Goal: Task Accomplishment & Management: Manage account settings

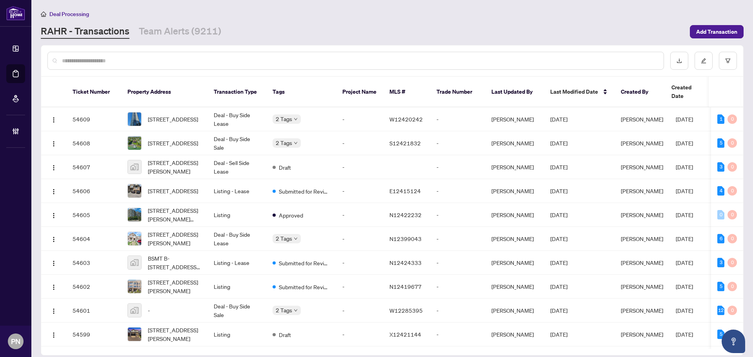
click at [358, 58] on input "text" at bounding box center [359, 60] width 595 height 9
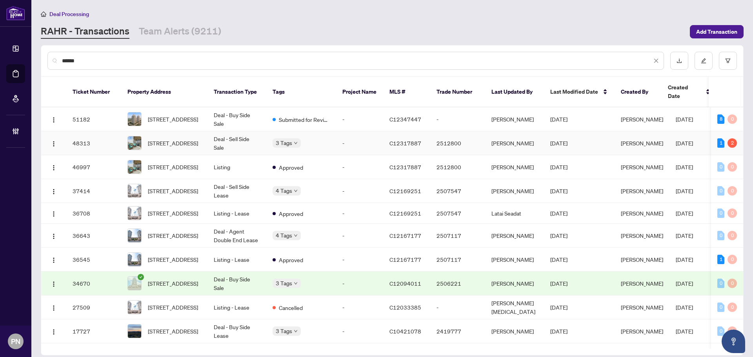
type input "******"
click at [249, 137] on td "Deal - Sell Side Sale" at bounding box center [236, 143] width 59 height 24
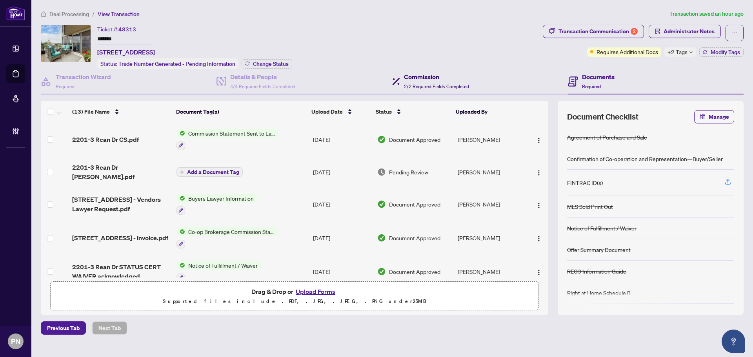
click at [428, 79] on h4 "Commission" at bounding box center [436, 76] width 65 height 9
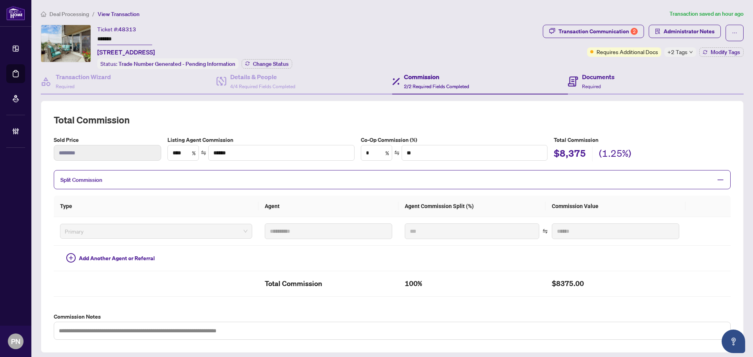
click at [619, 74] on div "Documents Required" at bounding box center [656, 81] width 176 height 25
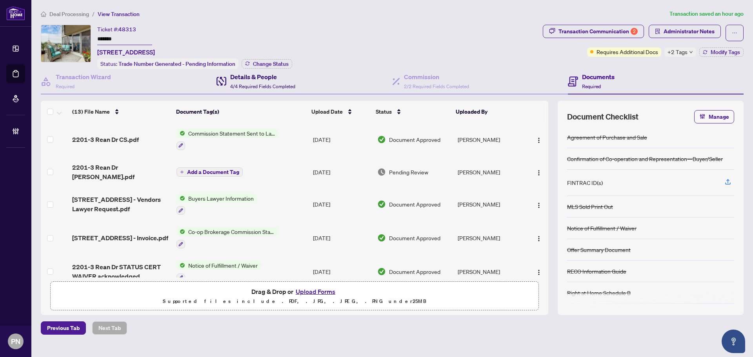
click at [265, 89] on div "Details & People 4/4 Required Fields Completed" at bounding box center [262, 81] width 65 height 18
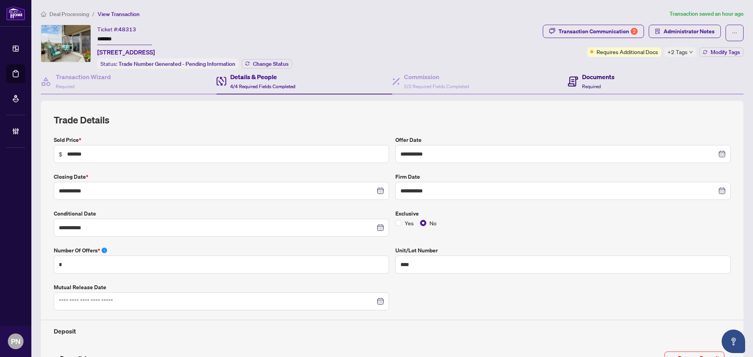
click at [596, 83] on span "Required" at bounding box center [591, 86] width 19 height 6
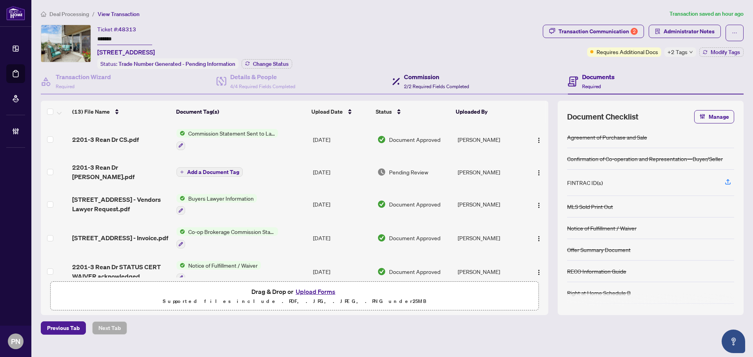
click at [449, 87] on span "2/2 Required Fields Completed" at bounding box center [436, 86] width 65 height 6
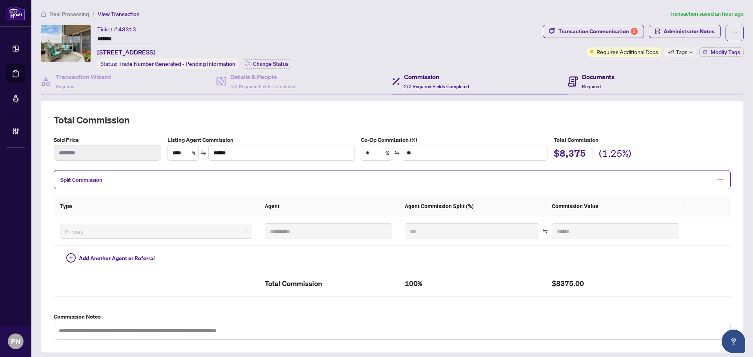
click at [583, 77] on h4 "Documents" at bounding box center [598, 76] width 33 height 9
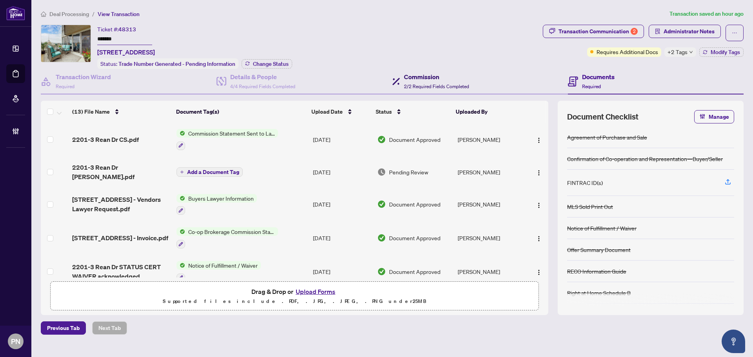
click at [436, 78] on h4 "Commission" at bounding box center [436, 76] width 65 height 9
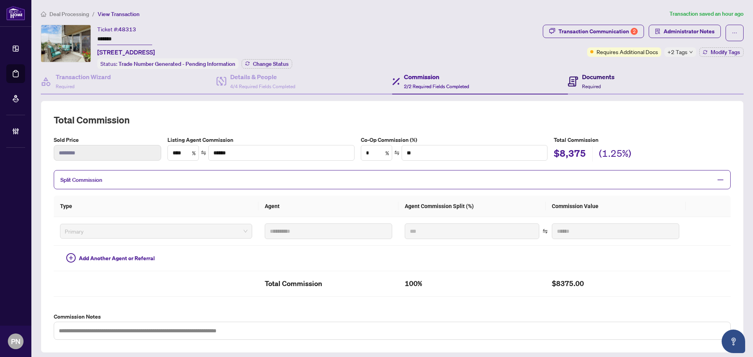
click at [592, 83] on span "Required" at bounding box center [591, 86] width 19 height 6
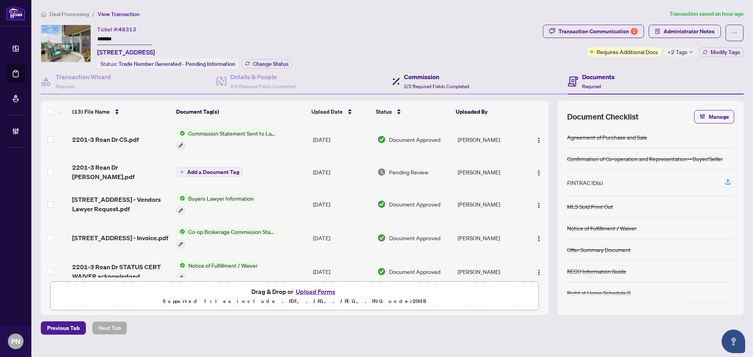
click at [445, 84] on span "2/2 Required Fields Completed" at bounding box center [436, 86] width 65 height 6
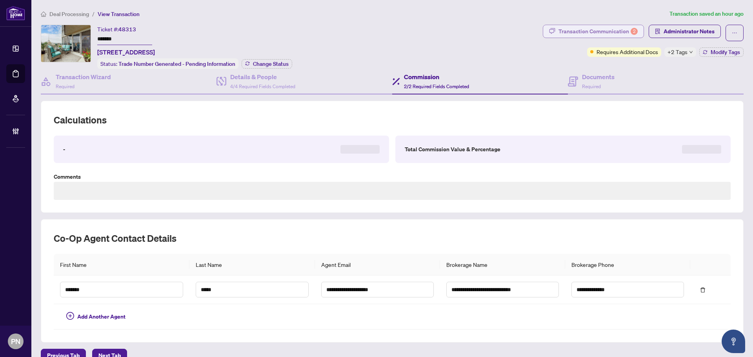
click at [575, 30] on div "Transaction Communication 2" at bounding box center [597, 31] width 79 height 13
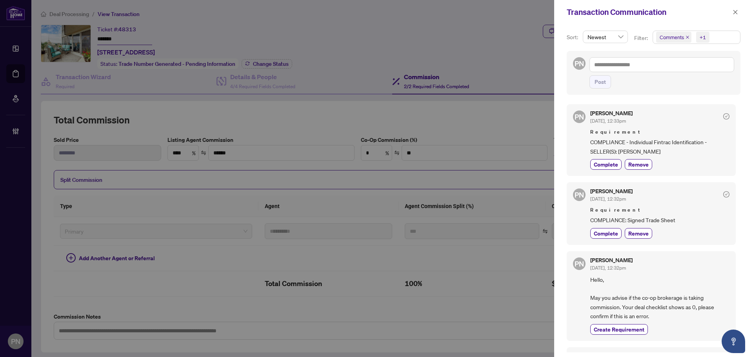
click at [685, 37] on icon "close" at bounding box center [687, 37] width 4 height 4
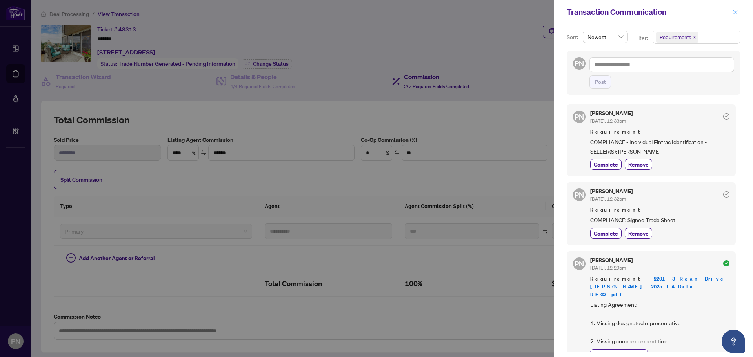
drag, startPoint x: 735, startPoint y: 9, endPoint x: 691, endPoint y: 9, distance: 43.9
click at [735, 9] on span "button" at bounding box center [734, 12] width 5 height 13
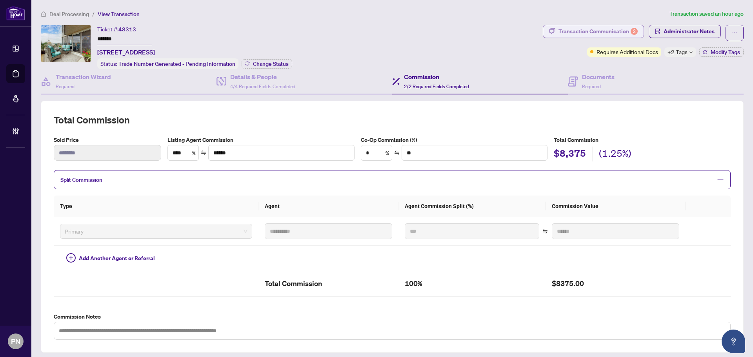
click at [583, 30] on div "Transaction Communication 2" at bounding box center [597, 31] width 79 height 13
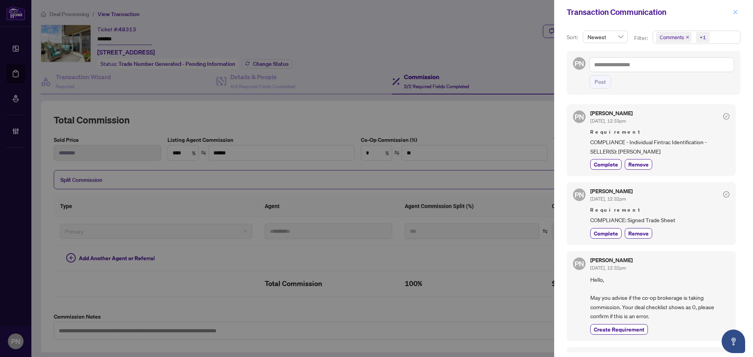
click at [732, 11] on icon "close" at bounding box center [734, 11] width 5 height 5
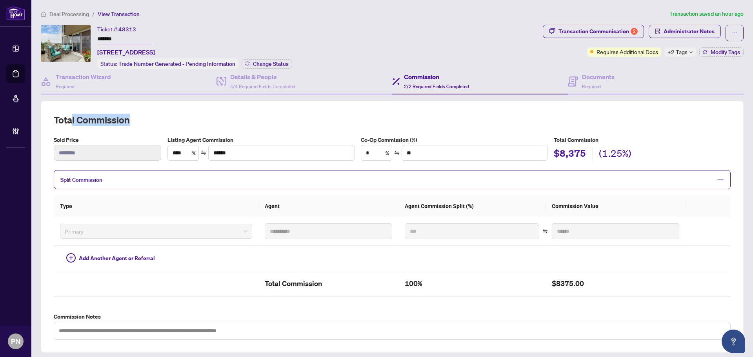
drag, startPoint x: 138, startPoint y: 118, endPoint x: 70, endPoint y: 119, distance: 68.2
click at [70, 119] on h2 "Total Commission" at bounding box center [392, 120] width 677 height 13
click at [194, 138] on label "Listing Agent Commission" at bounding box center [260, 140] width 187 height 9
drag, startPoint x: 175, startPoint y: 138, endPoint x: 209, endPoint y: 138, distance: 33.7
click at [209, 138] on label "Listing Agent Commission" at bounding box center [260, 140] width 187 height 9
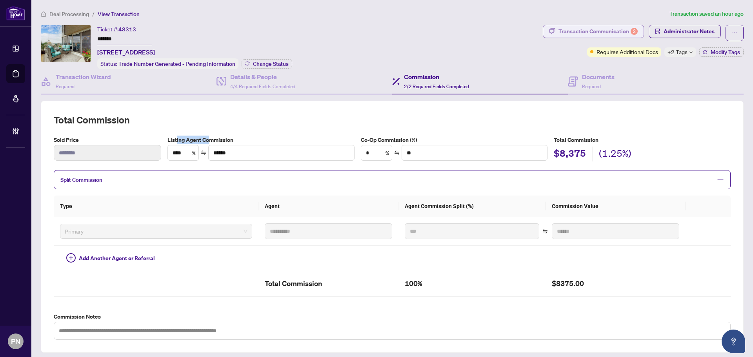
click at [616, 31] on div "Transaction Communication 2" at bounding box center [597, 31] width 79 height 13
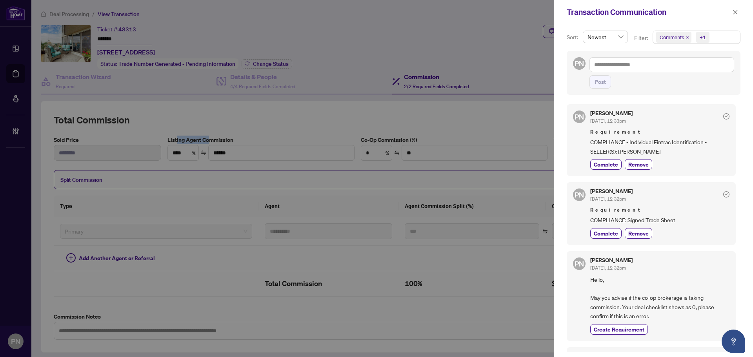
drag, startPoint x: 737, startPoint y: 12, endPoint x: 750, endPoint y: 7, distance: 13.9
click at [737, 12] on icon "close" at bounding box center [734, 11] width 5 height 5
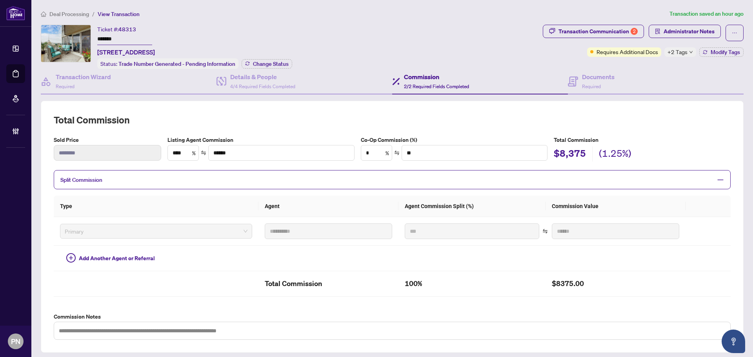
drag, startPoint x: 614, startPoint y: 77, endPoint x: 615, endPoint y: 96, distance: 18.9
click at [614, 77] on div "Documents Required" at bounding box center [656, 81] width 176 height 25
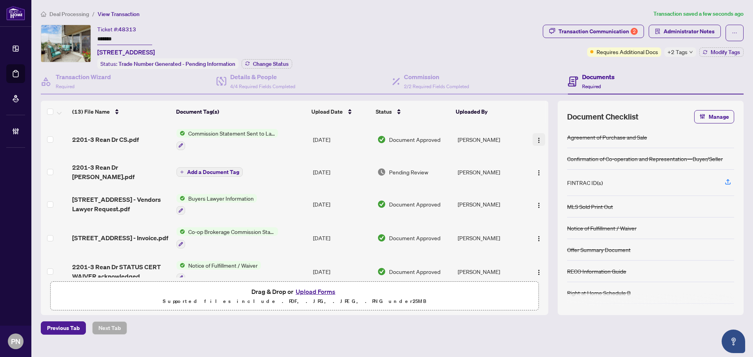
click at [535, 141] on img "button" at bounding box center [538, 140] width 6 height 6
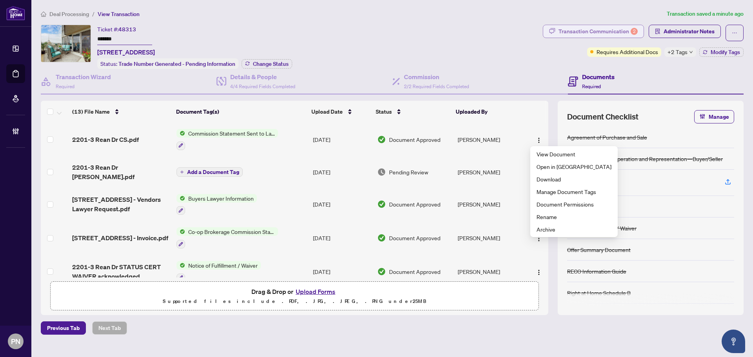
click at [597, 33] on div "Transaction Communication 2" at bounding box center [597, 31] width 79 height 13
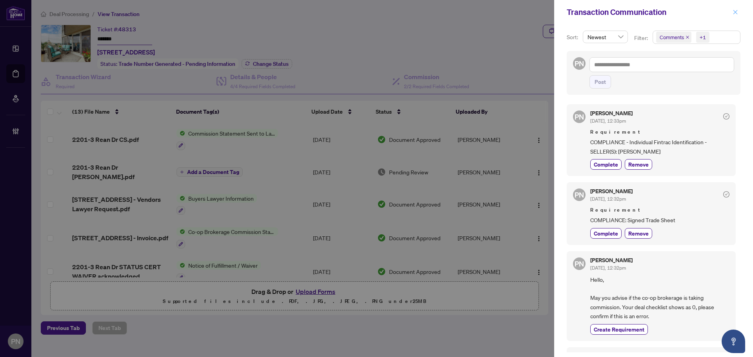
click at [736, 14] on icon "close" at bounding box center [734, 11] width 5 height 5
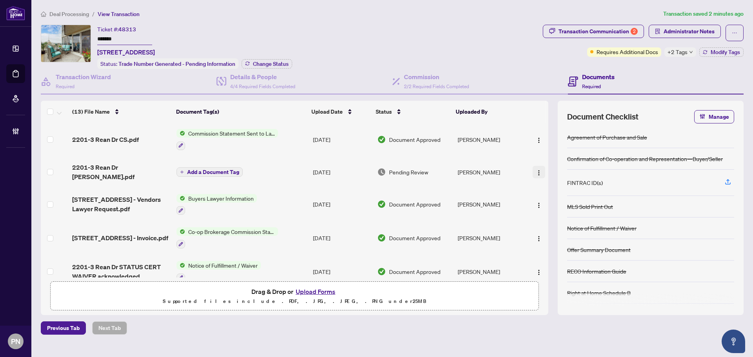
click at [535, 170] on img "button" at bounding box center [538, 173] width 6 height 6
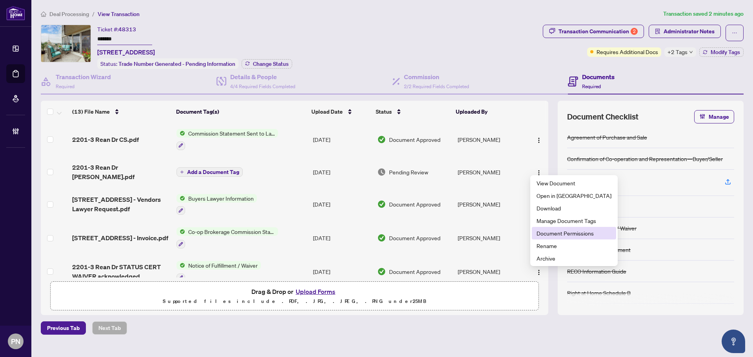
click at [552, 234] on span "Document Permissions" at bounding box center [573, 233] width 75 height 9
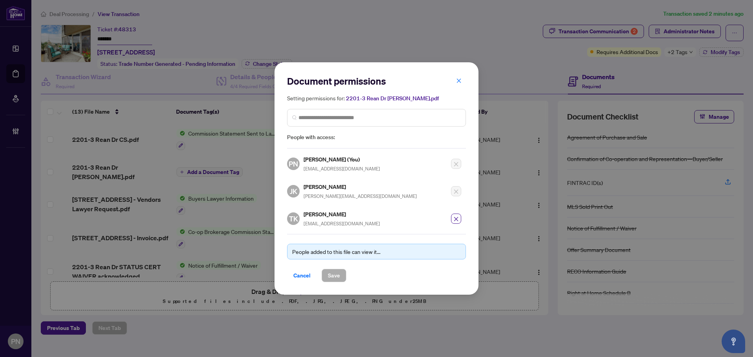
click at [456, 216] on icon "close" at bounding box center [455, 218] width 5 height 5
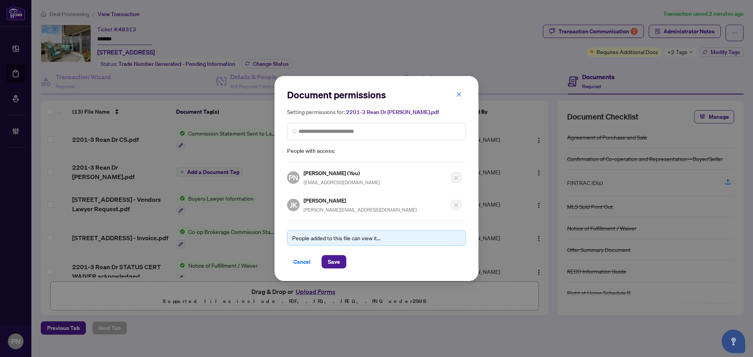
drag, startPoint x: 342, startPoint y: 263, endPoint x: 447, endPoint y: 250, distance: 106.3
click at [341, 263] on button "Save" at bounding box center [333, 261] width 25 height 13
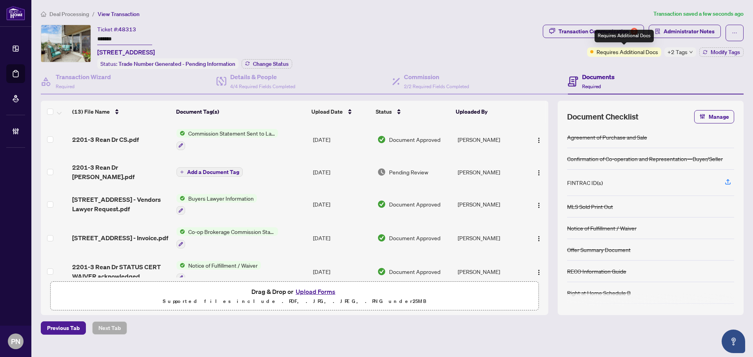
click at [596, 31] on div "Requires Additional Docs" at bounding box center [623, 36] width 59 height 13
click at [570, 30] on div "Transaction Communication 2" at bounding box center [597, 31] width 79 height 13
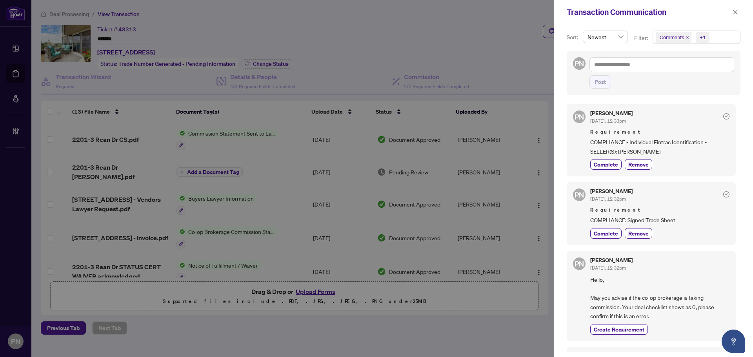
click at [686, 36] on icon "close" at bounding box center [687, 37] width 4 height 4
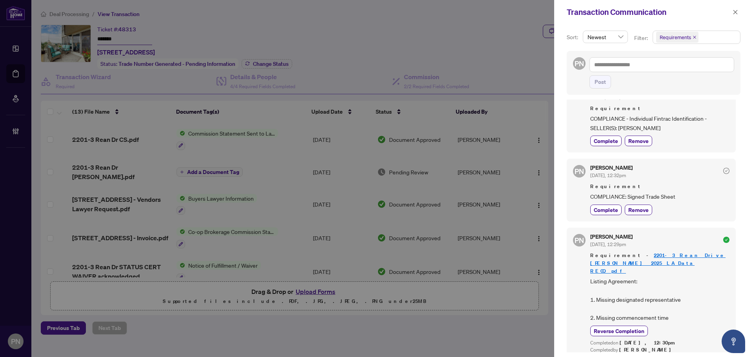
scroll to position [2, 0]
click at [736, 9] on span "button" at bounding box center [734, 12] width 5 height 13
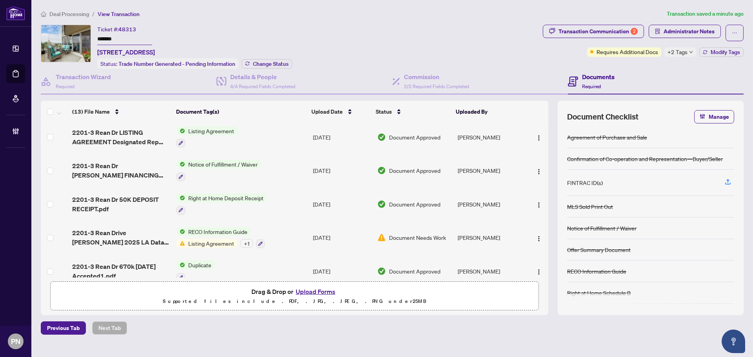
scroll to position [0, 0]
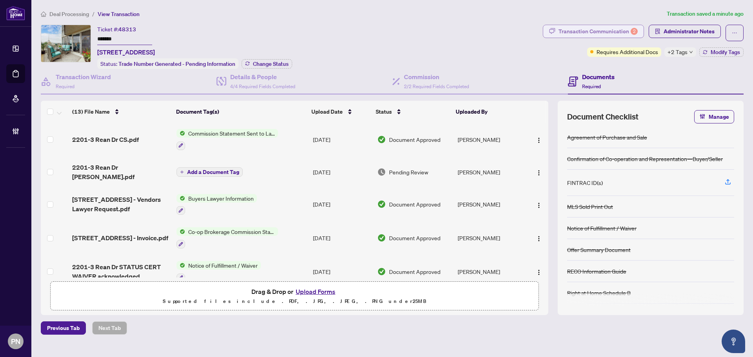
click at [628, 29] on div "Transaction Communication 2" at bounding box center [597, 31] width 79 height 13
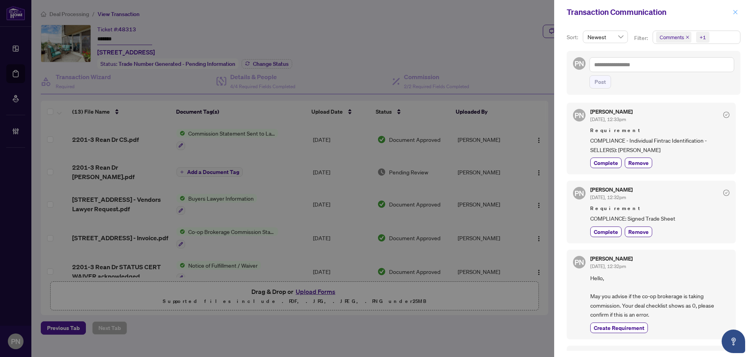
click at [737, 15] on span "button" at bounding box center [734, 12] width 5 height 13
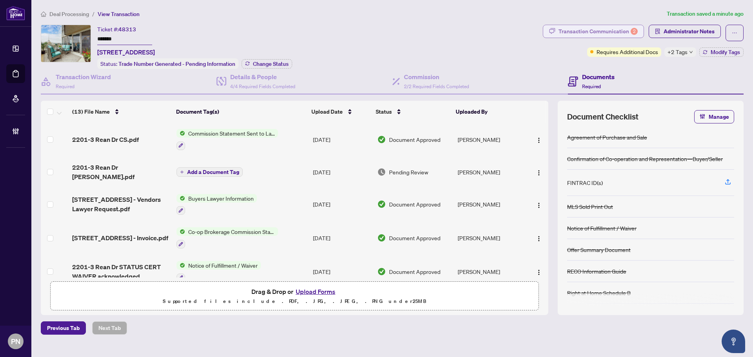
click at [600, 33] on div "Transaction Communication 2" at bounding box center [597, 31] width 79 height 13
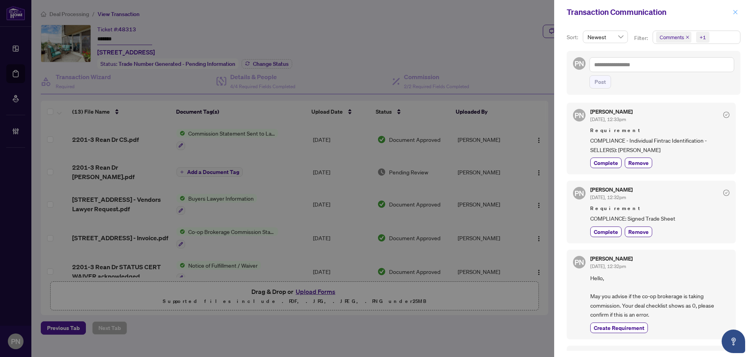
click at [736, 11] on icon "close" at bounding box center [735, 12] width 4 height 4
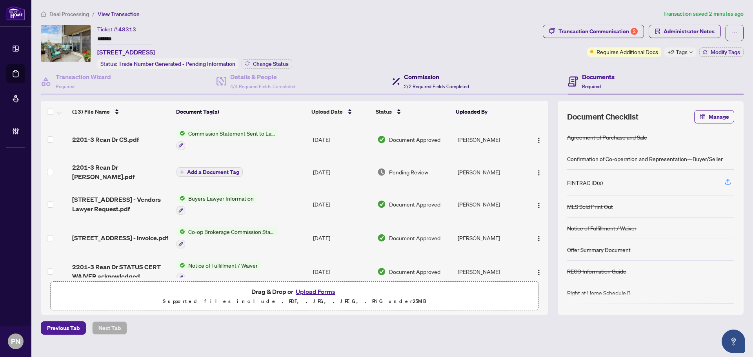
click at [414, 85] on span "2/2 Required Fields Completed" at bounding box center [436, 86] width 65 height 6
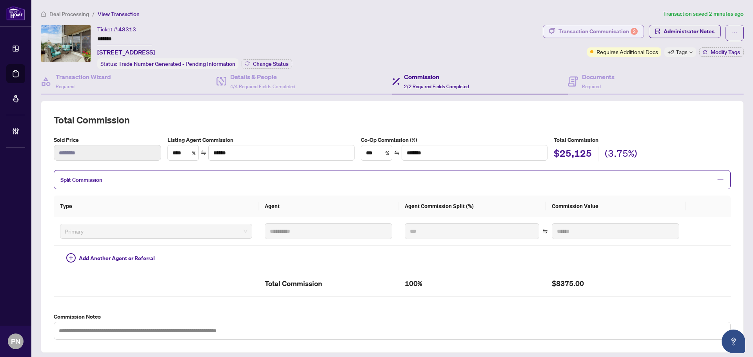
click at [601, 34] on div "Transaction Communication 2" at bounding box center [597, 31] width 79 height 13
type textarea "**********"
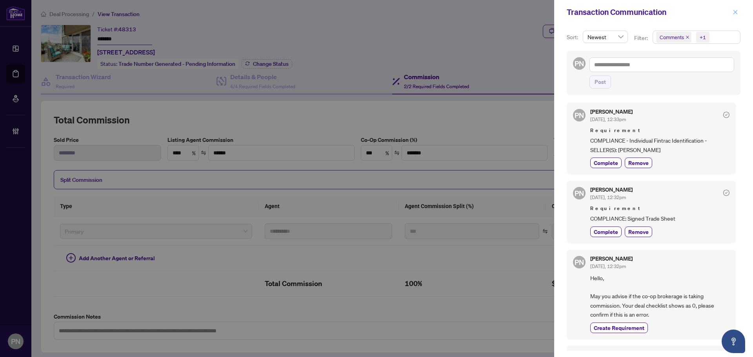
click at [737, 11] on icon "close" at bounding box center [735, 12] width 4 height 4
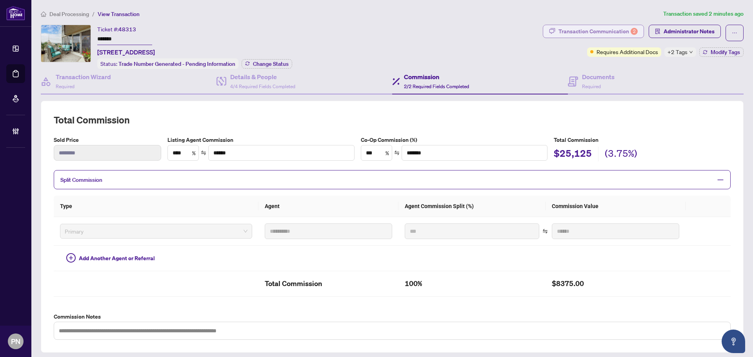
click at [608, 31] on div "Transaction Communication 2" at bounding box center [597, 31] width 79 height 13
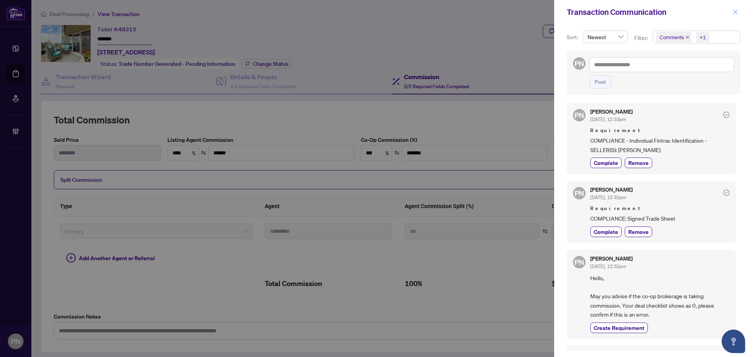
click at [734, 13] on icon "close" at bounding box center [734, 11] width 5 height 5
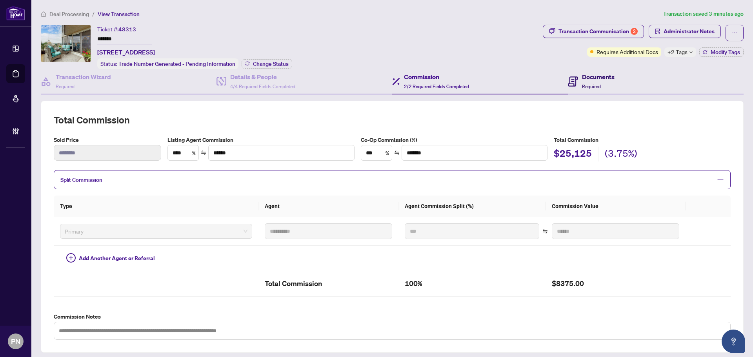
click at [599, 85] on div "Documents Required" at bounding box center [598, 81] width 33 height 18
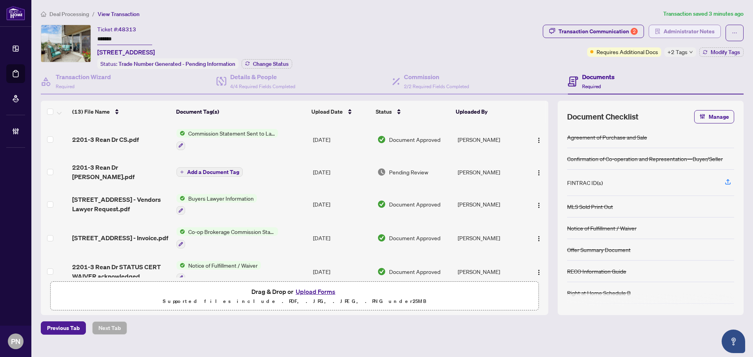
click at [664, 31] on span "Administrator Notes" at bounding box center [688, 31] width 51 height 13
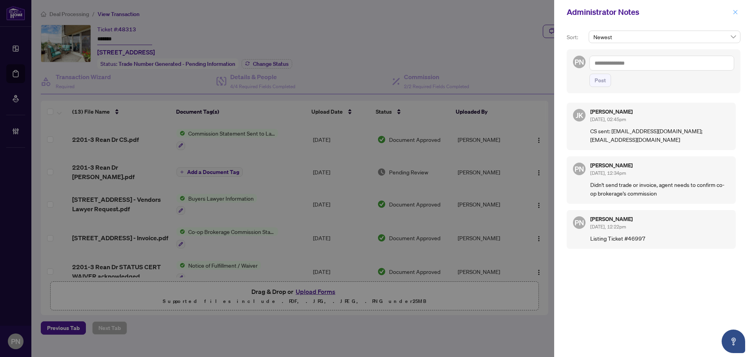
click at [737, 12] on icon "close" at bounding box center [734, 11] width 5 height 5
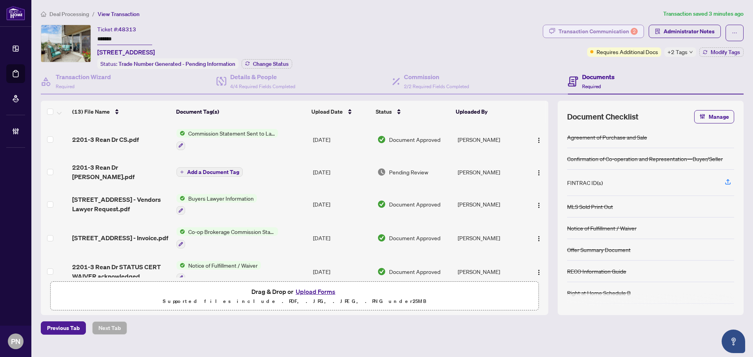
click at [610, 32] on div "Transaction Communication 2" at bounding box center [597, 31] width 79 height 13
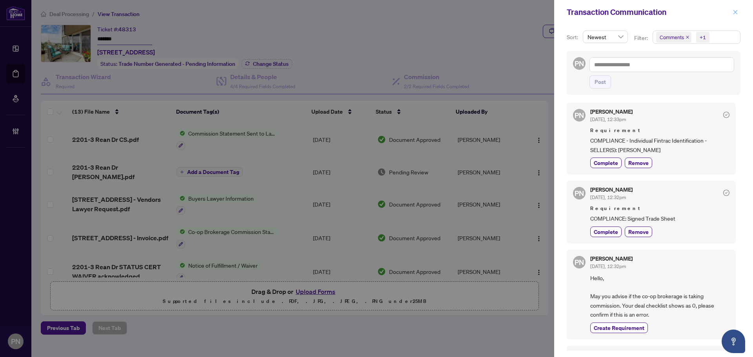
click at [739, 11] on button "button" at bounding box center [735, 11] width 10 height 9
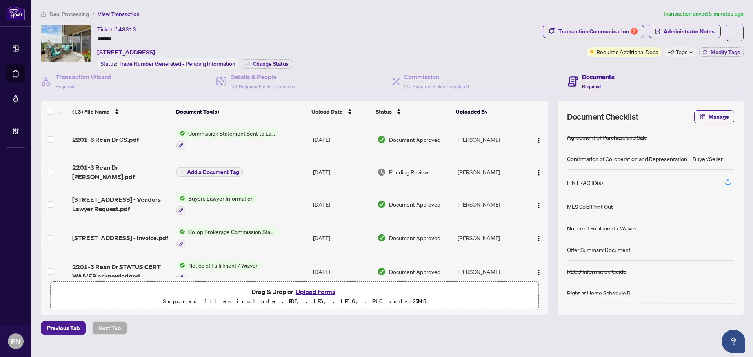
drag, startPoint x: 535, startPoint y: 139, endPoint x: 543, endPoint y: 140, distance: 8.6
click at [535, 139] on img "button" at bounding box center [538, 140] width 6 height 6
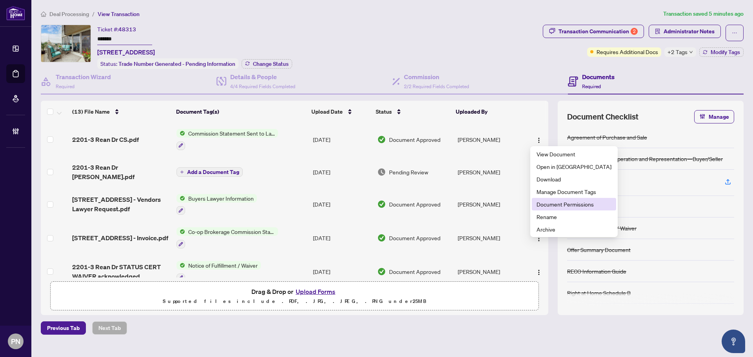
click at [568, 201] on span "Document Permissions" at bounding box center [573, 204] width 75 height 9
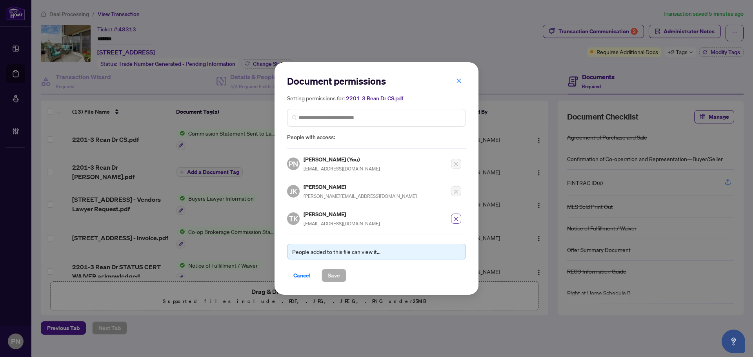
click at [459, 220] on button "button" at bounding box center [456, 219] width 10 height 10
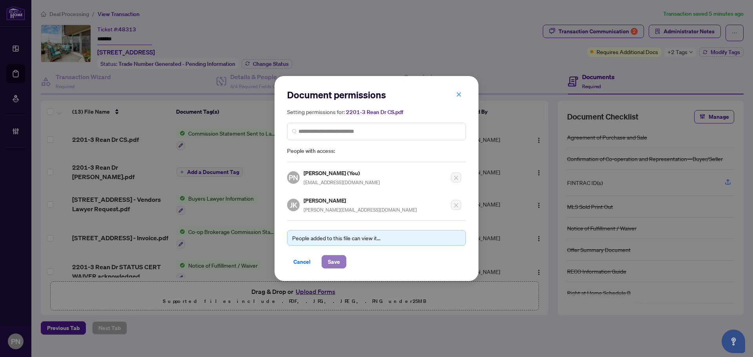
click at [329, 264] on span "Save" at bounding box center [334, 262] width 12 height 13
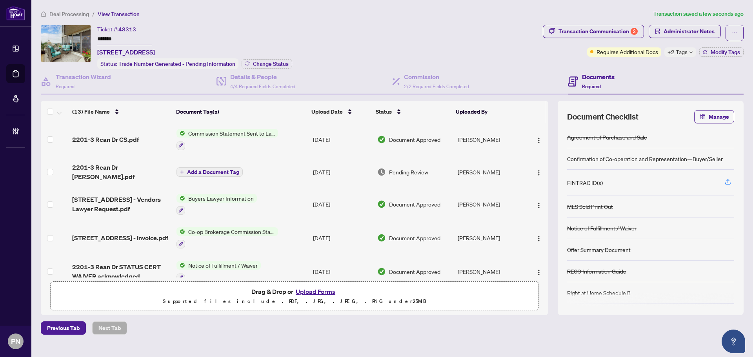
click at [529, 140] on div at bounding box center [536, 139] width 16 height 13
click at [532, 137] on button "button" at bounding box center [538, 139] width 13 height 13
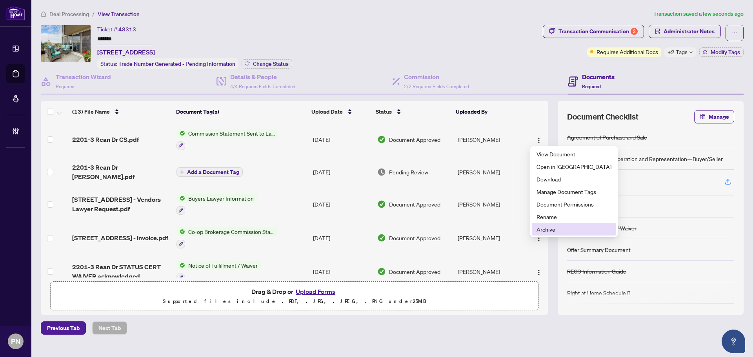
click at [554, 230] on span "Archive" at bounding box center [573, 229] width 75 height 9
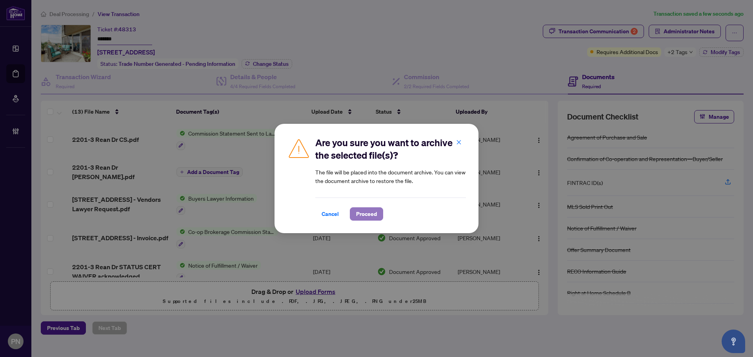
click at [372, 218] on span "Proceed" at bounding box center [366, 214] width 21 height 13
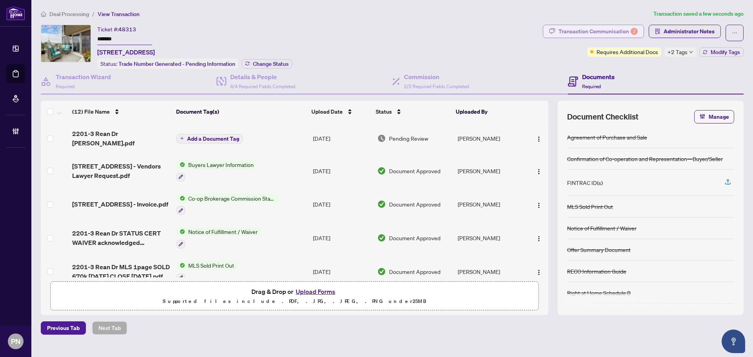
click at [626, 32] on div "Transaction Communication 2" at bounding box center [597, 31] width 79 height 13
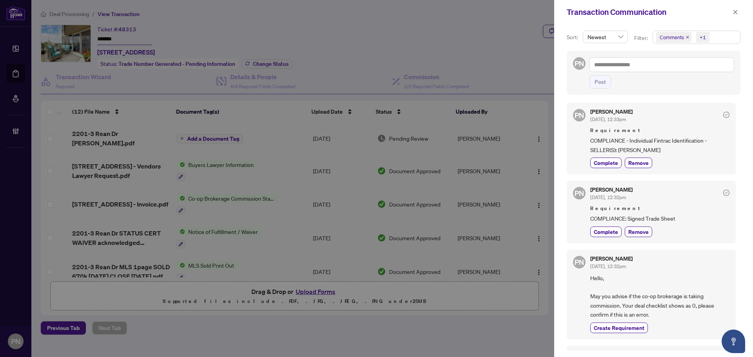
click at [685, 38] on icon "close" at bounding box center [687, 37] width 4 height 4
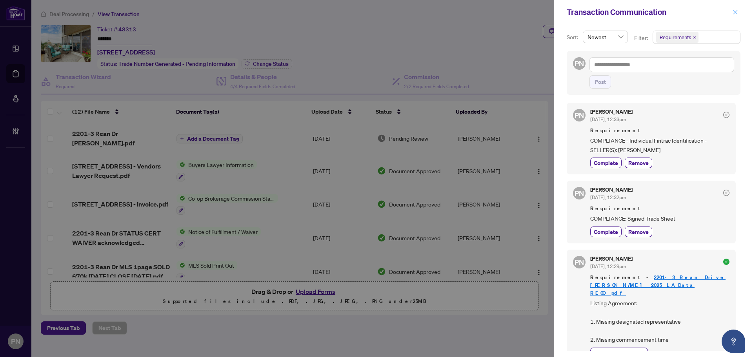
click at [735, 10] on icon "close" at bounding box center [734, 11] width 5 height 5
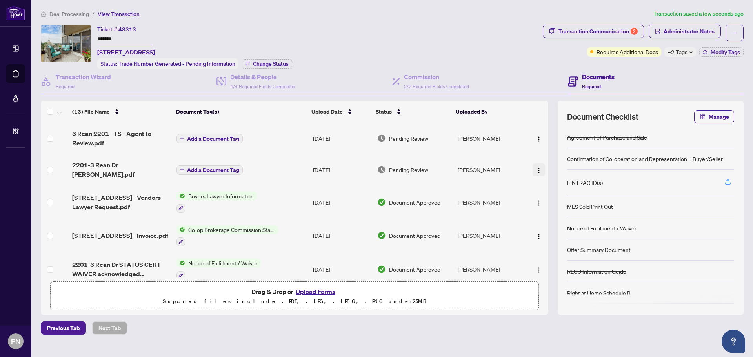
click at [537, 167] on img "button" at bounding box center [538, 170] width 6 height 6
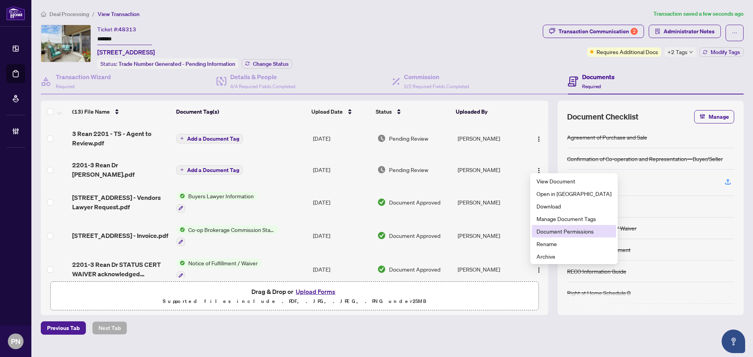
click at [546, 230] on span "Document Permissions" at bounding box center [573, 231] width 75 height 9
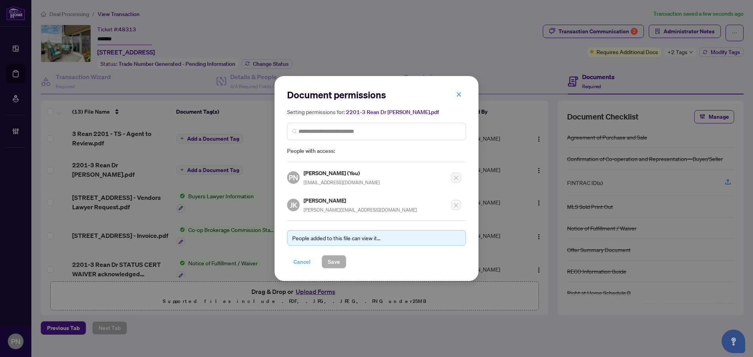
click at [302, 265] on span "Cancel" at bounding box center [301, 262] width 17 height 13
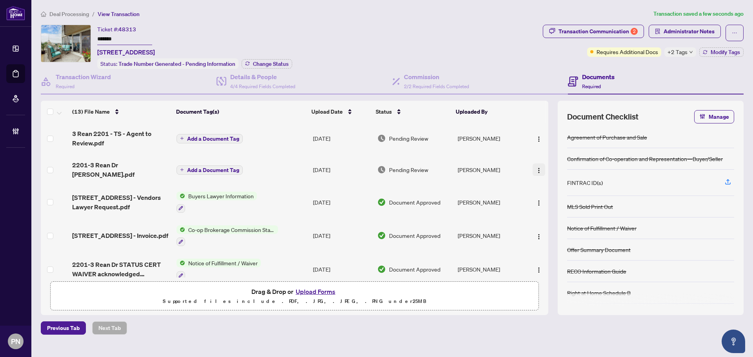
click at [538, 167] on img "button" at bounding box center [538, 170] width 6 height 6
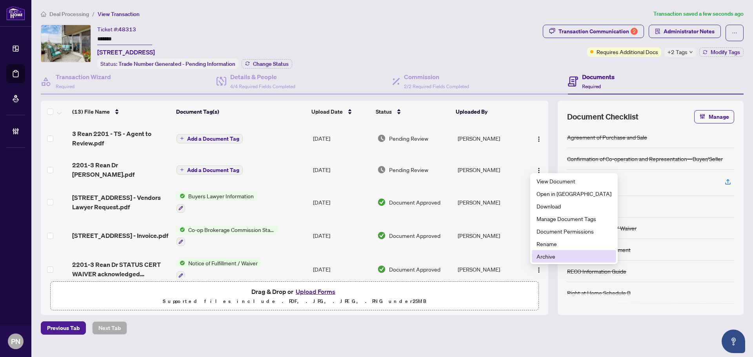
click at [539, 259] on span "Archive" at bounding box center [573, 256] width 75 height 9
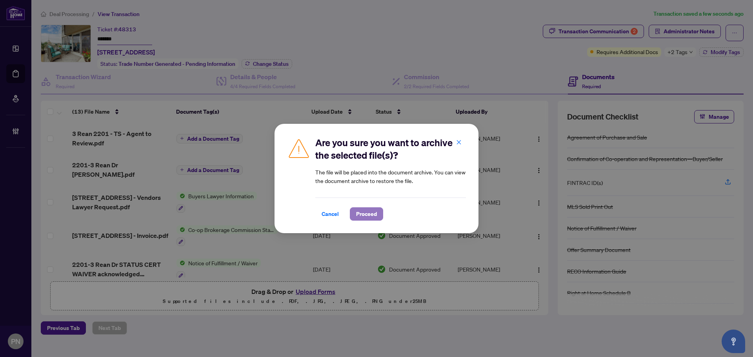
click at [370, 215] on span "Proceed" at bounding box center [366, 214] width 21 height 13
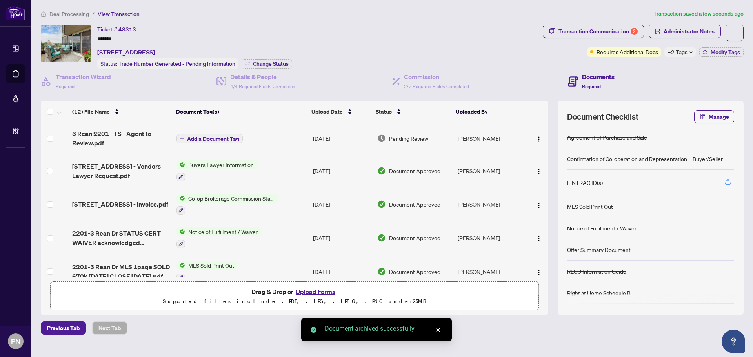
click at [126, 136] on span "3 Rean 2201 - TS - Agent to Review.pdf" at bounding box center [121, 138] width 98 height 19
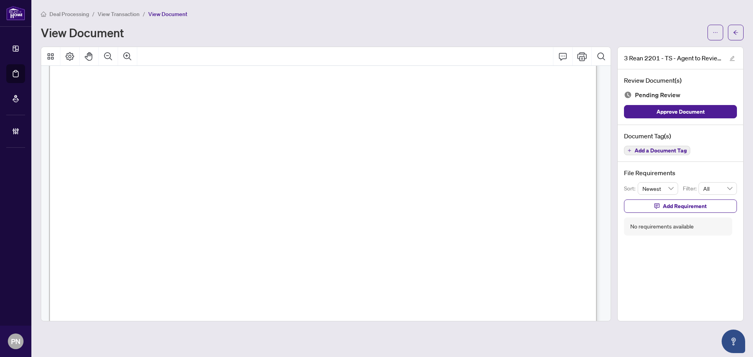
scroll to position [157, 0]
click at [127, 11] on span "View Transaction" at bounding box center [119, 14] width 42 height 7
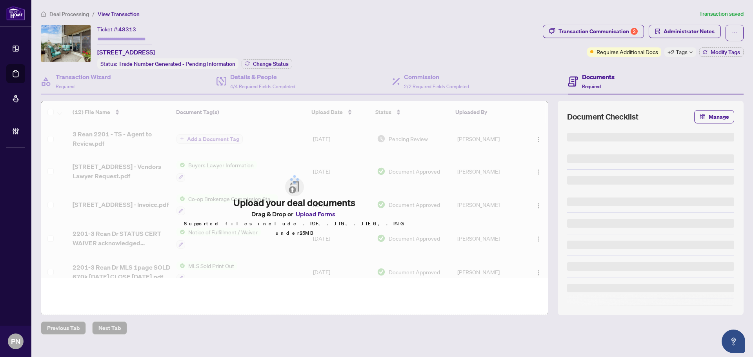
type input "*******"
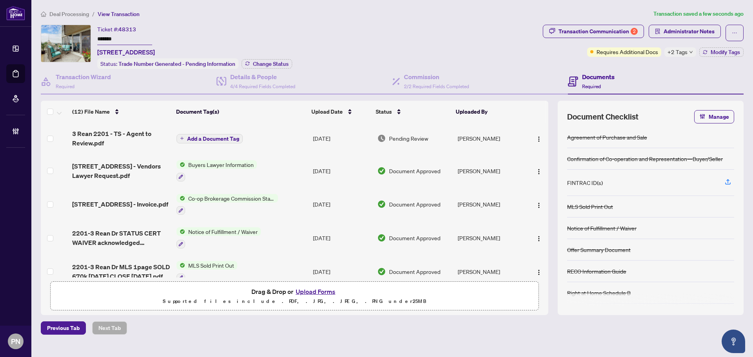
click at [725, 33] on div "Transaction Communication 2 Administrator Notes" at bounding box center [643, 33] width 201 height 16
click at [732, 33] on button "button" at bounding box center [734, 33] width 18 height 16
click at [698, 52] on span "Transaction Permissions" at bounding box center [707, 50] width 60 height 9
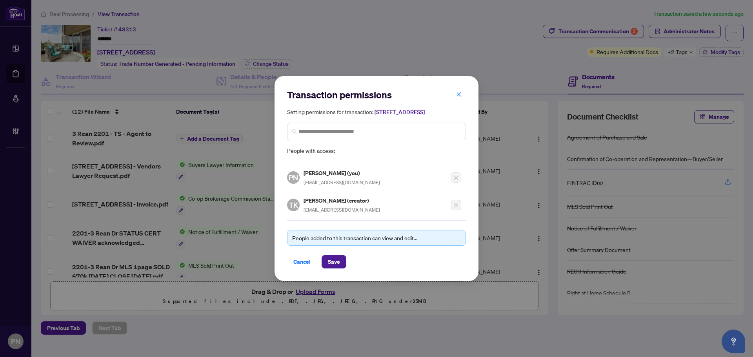
click at [332, 210] on div "Tony Kurec (creator) tonykurec@gmail.com" at bounding box center [341, 205] width 76 height 18
copy div "tonykurec@gmail.com"
click at [307, 265] on span "Cancel" at bounding box center [301, 262] width 17 height 13
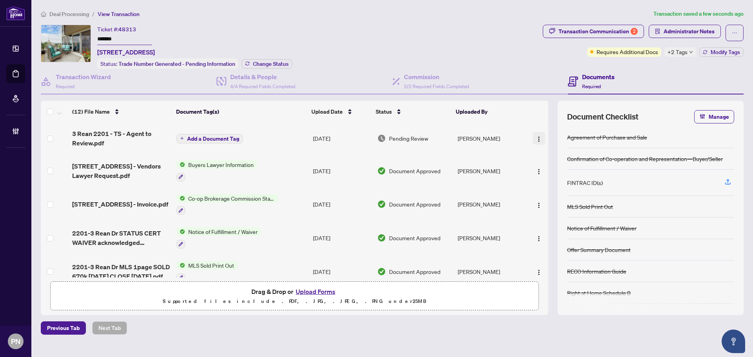
click at [535, 141] on img "button" at bounding box center [538, 139] width 6 height 6
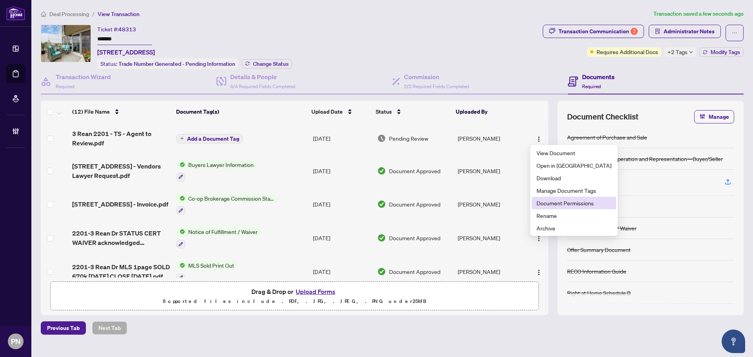
click at [546, 203] on span "Document Permissions" at bounding box center [573, 203] width 75 height 9
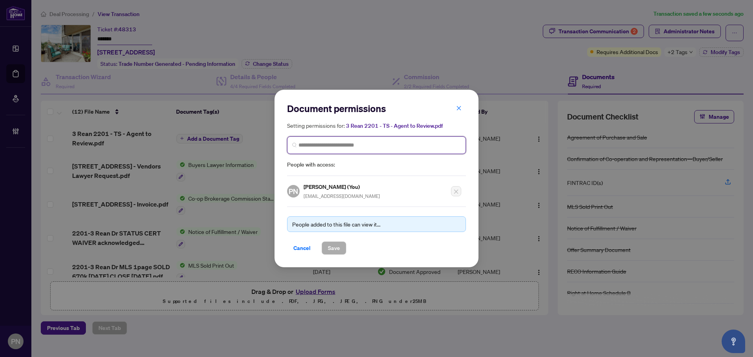
click at [416, 145] on input "search" at bounding box center [379, 145] width 162 height 8
paste input "**********"
type input "**********"
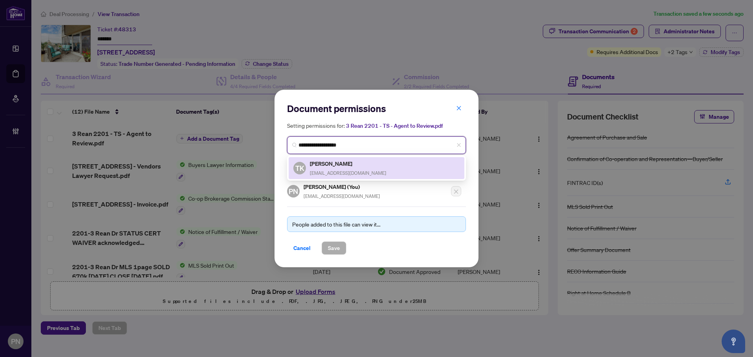
click at [359, 169] on div "TK Tony Kurec tonykurec@gmail.com" at bounding box center [376, 168] width 166 height 18
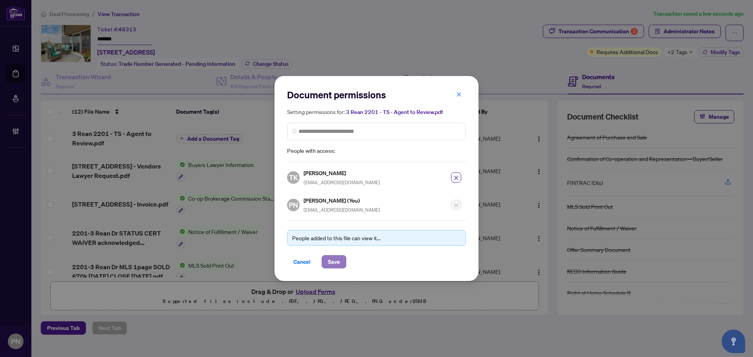
click at [338, 259] on span "Save" at bounding box center [334, 262] width 12 height 13
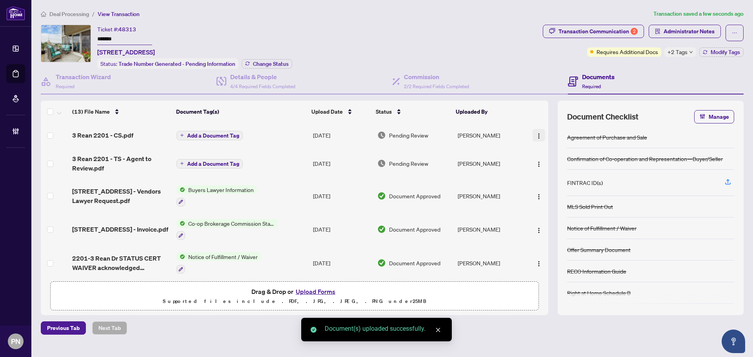
click at [535, 138] on img "button" at bounding box center [538, 136] width 6 height 6
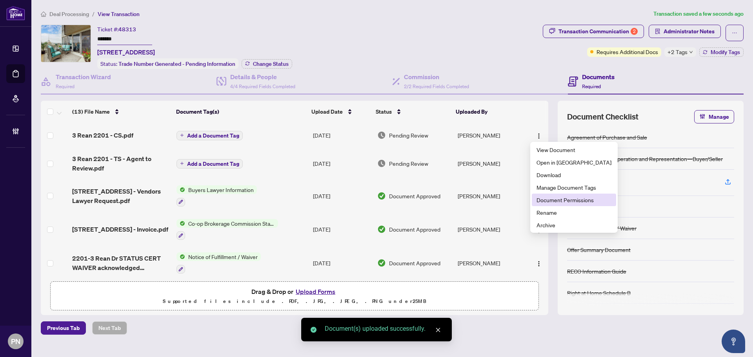
click at [555, 203] on span "Document Permissions" at bounding box center [573, 200] width 75 height 9
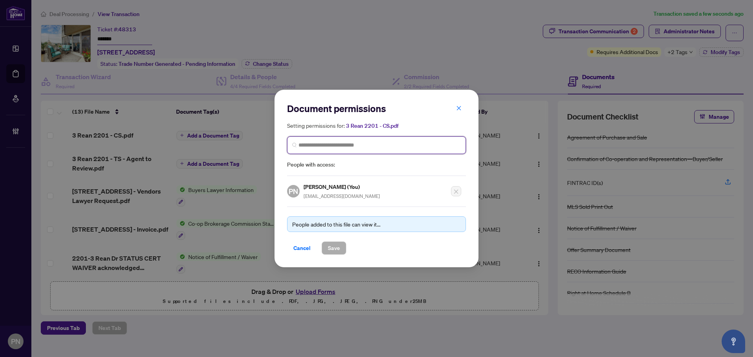
click at [422, 146] on input "search" at bounding box center [379, 145] width 162 height 8
paste input "**********"
type input "**********"
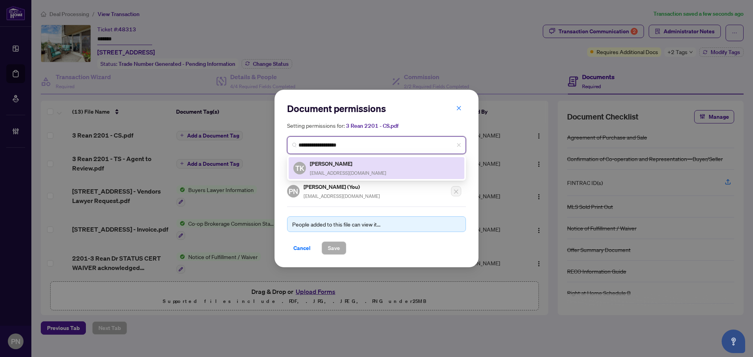
click at [362, 171] on div "TK Tony Kurec tonykurec@gmail.com" at bounding box center [376, 168] width 166 height 18
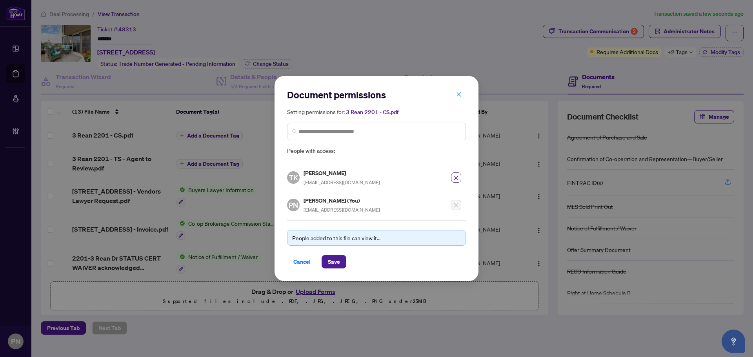
click at [339, 252] on div "People added to this file can view it... Cancel Save" at bounding box center [376, 244] width 179 height 48
click at [338, 263] on span "Save" at bounding box center [334, 262] width 12 height 13
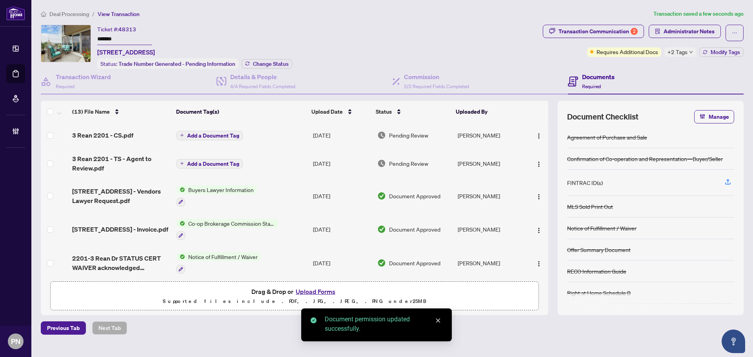
click at [228, 135] on span "Add a Document Tag" at bounding box center [213, 135] width 52 height 5
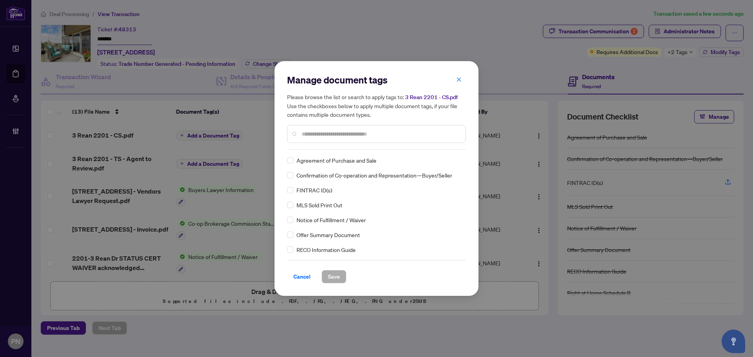
click at [330, 129] on div at bounding box center [376, 134] width 179 height 18
click at [341, 134] on input "text" at bounding box center [380, 134] width 158 height 9
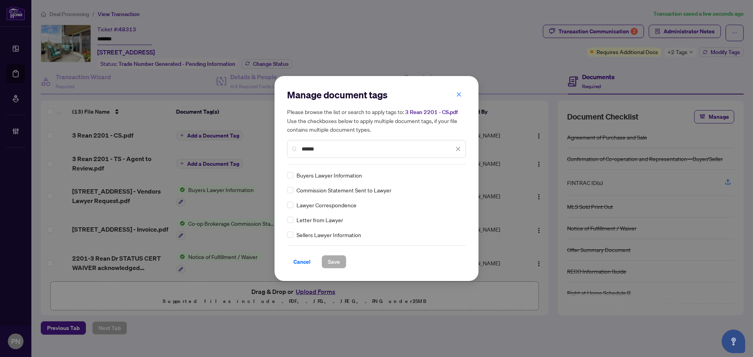
type input "******"
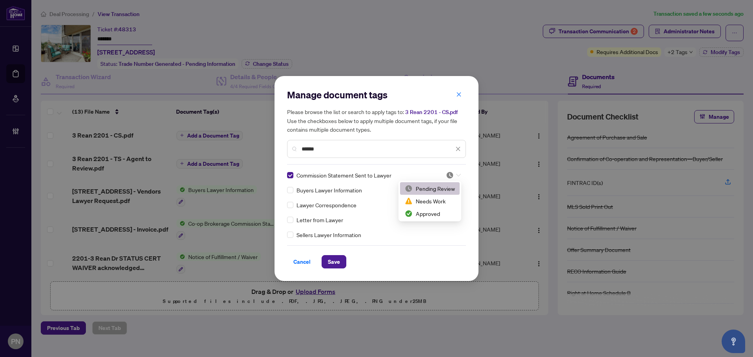
click at [441, 173] on div at bounding box center [451, 175] width 20 height 8
click at [433, 210] on div "Approved" at bounding box center [430, 213] width 50 height 9
click at [341, 267] on button "Save" at bounding box center [333, 261] width 25 height 13
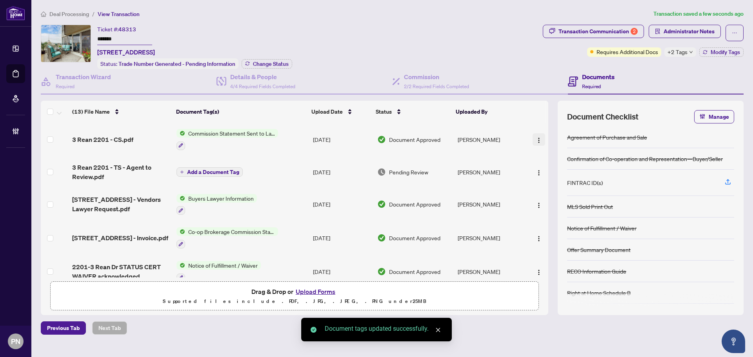
click at [539, 138] on img "button" at bounding box center [538, 140] width 6 height 6
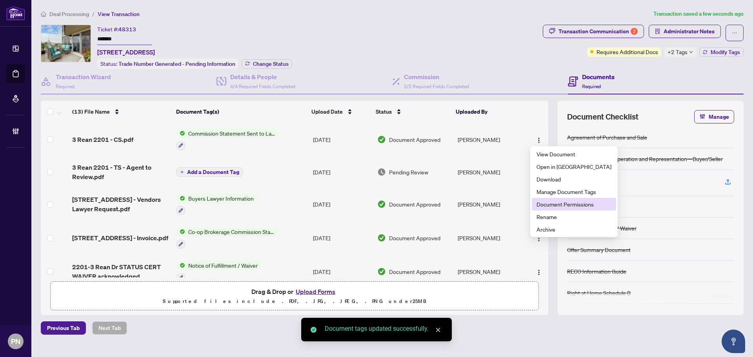
click at [574, 205] on span "Document Permissions" at bounding box center [573, 204] width 75 height 9
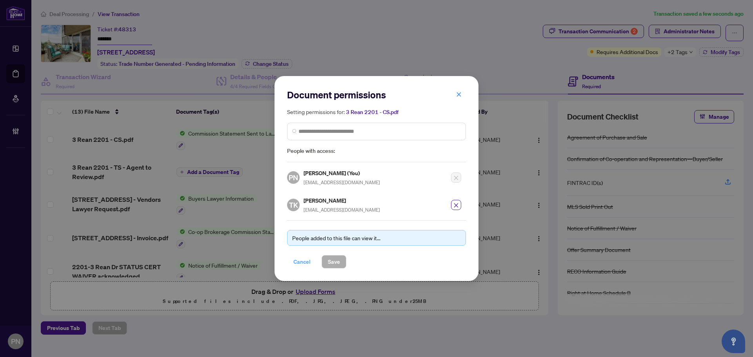
click at [305, 257] on span "Cancel" at bounding box center [301, 262] width 17 height 13
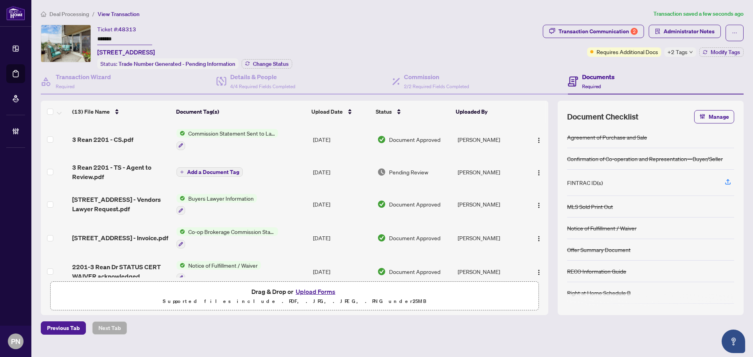
drag, startPoint x: 256, startPoint y: 23, endPoint x: 416, endPoint y: 23, distance: 159.6
click at [256, 23] on div "Deal Processing / View Transaction Transaction saved a few seconds ago Ticket #…" at bounding box center [392, 171] width 709 height 325
click at [710, 32] on span "Administrator Notes" at bounding box center [688, 31] width 51 height 13
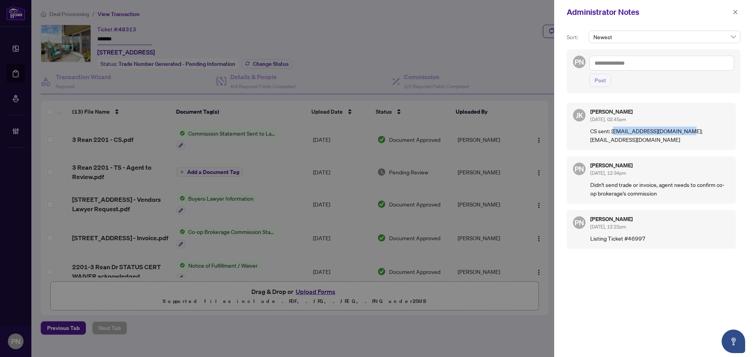
drag, startPoint x: 679, startPoint y: 132, endPoint x: 612, endPoint y: 133, distance: 66.3
click at [612, 133] on p "CS sent: rdominic@flettbeccario.com; cgualtieri@flettbeccario.com" at bounding box center [659, 135] width 139 height 17
copy p "dominic@flettbeccario.com"
drag, startPoint x: 668, startPoint y: 141, endPoint x: 581, endPoint y: 141, distance: 87.0
click at [581, 141] on div "JK Jaye Khosravi Sep/24/2025, 02:45pm CS sent: rdominic@flettbeccario.com; cgua…" at bounding box center [650, 126] width 169 height 47
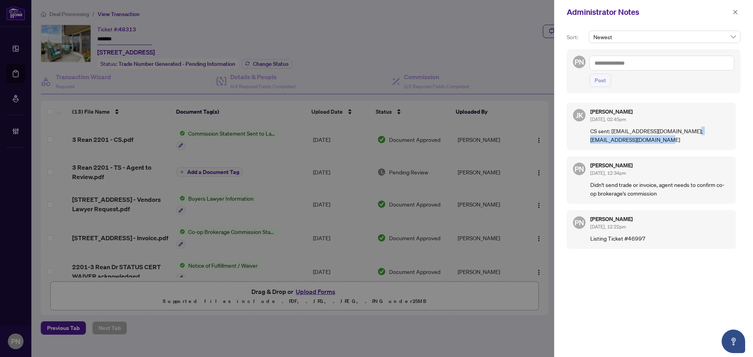
copy p "cgualtieri@flettbeccario.com"
click at [225, 192] on div at bounding box center [376, 178] width 753 height 357
click at [734, 13] on icon "close" at bounding box center [735, 12] width 4 height 4
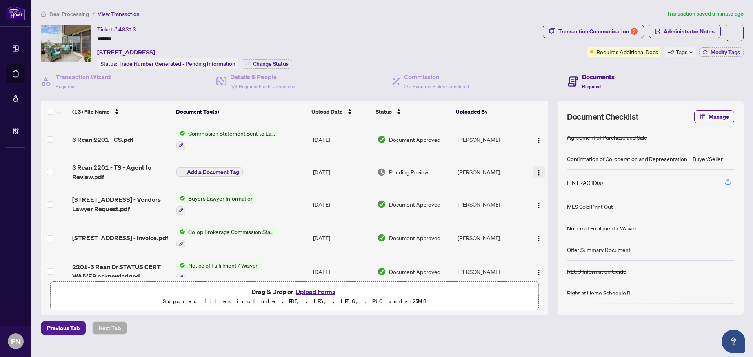
click at [536, 172] on img "button" at bounding box center [538, 173] width 6 height 6
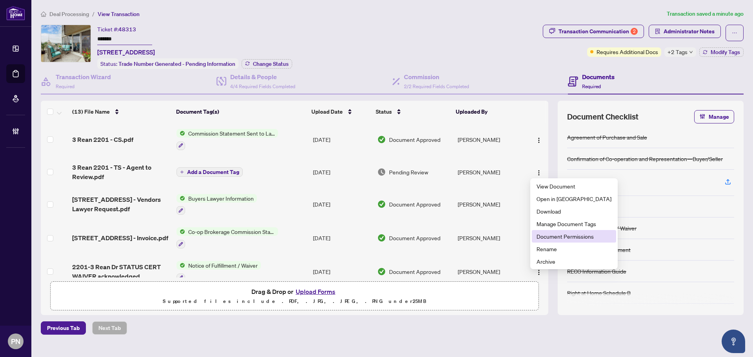
click at [552, 234] on span "Document Permissions" at bounding box center [573, 236] width 75 height 9
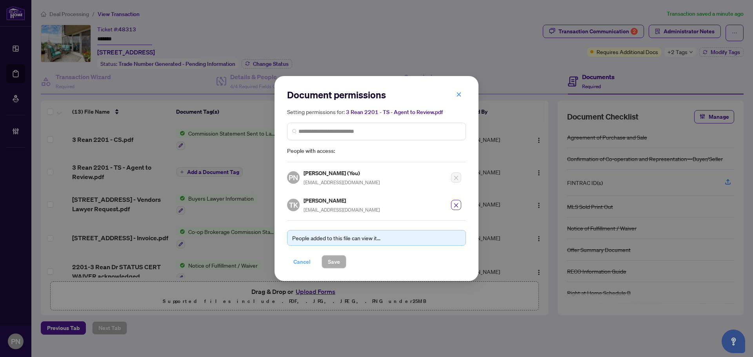
click at [298, 268] on button "Cancel" at bounding box center [302, 261] width 30 height 13
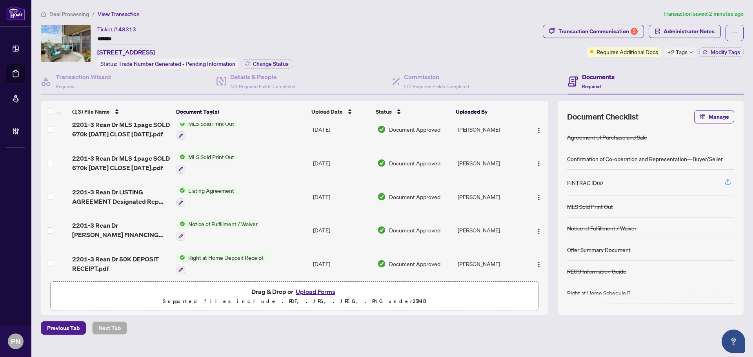
scroll to position [157, 0]
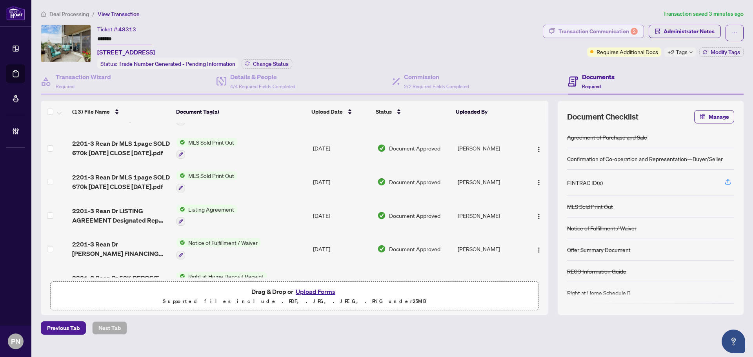
click at [587, 34] on div "Transaction Communication 2" at bounding box center [597, 31] width 79 height 13
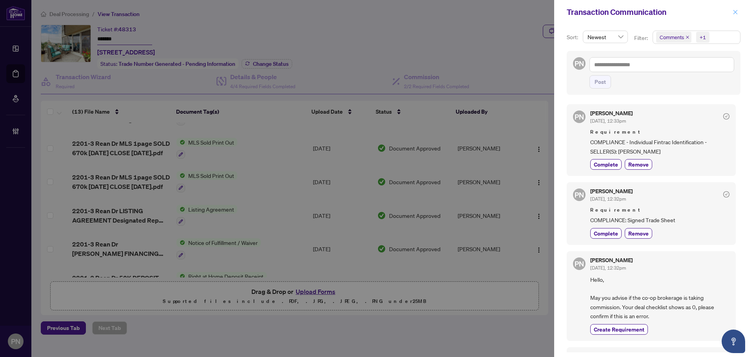
click at [738, 14] on button "button" at bounding box center [735, 11] width 10 height 9
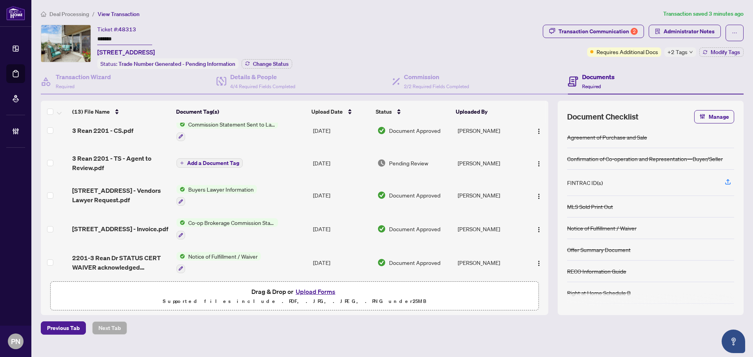
scroll to position [0, 0]
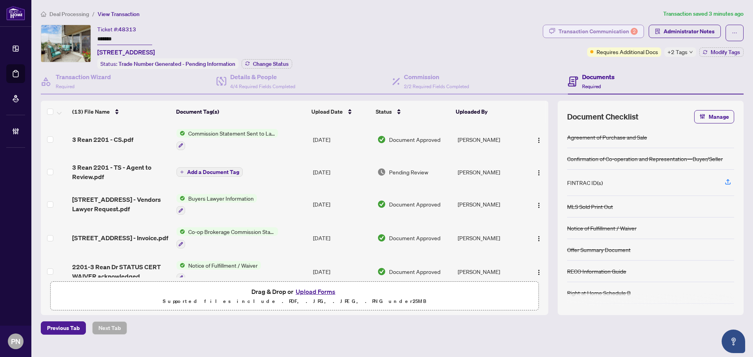
click at [621, 32] on div "Transaction Communication 2" at bounding box center [597, 31] width 79 height 13
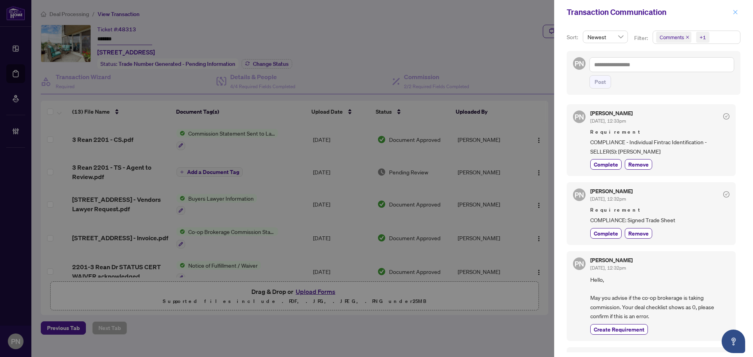
click at [732, 11] on icon "close" at bounding box center [734, 11] width 5 height 5
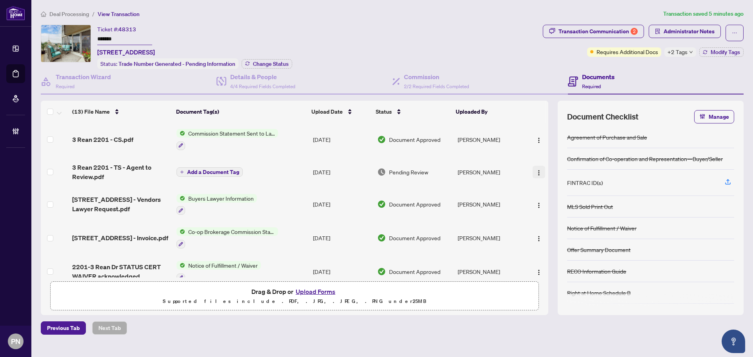
click at [538, 171] on img "button" at bounding box center [538, 173] width 6 height 6
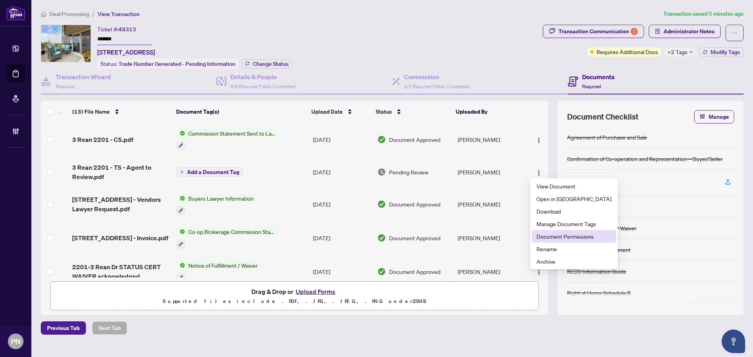
click at [572, 238] on span "Document Permissions" at bounding box center [573, 236] width 75 height 9
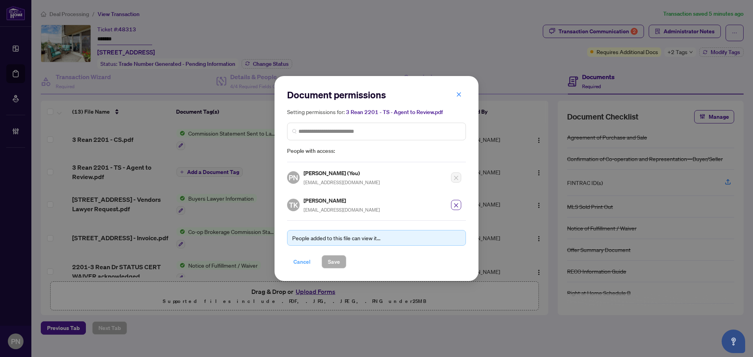
click at [299, 261] on span "Cancel" at bounding box center [301, 262] width 17 height 13
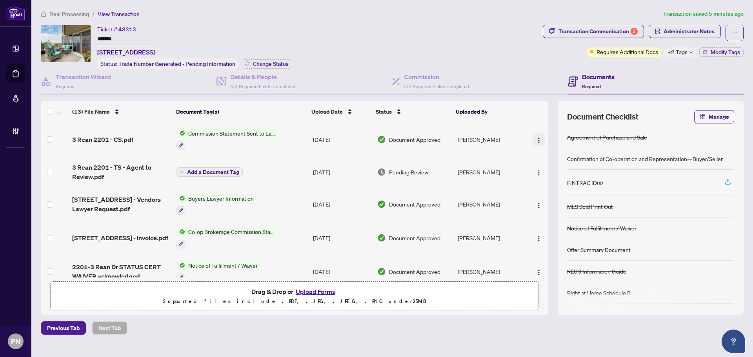
click at [539, 143] on button "button" at bounding box center [538, 139] width 13 height 13
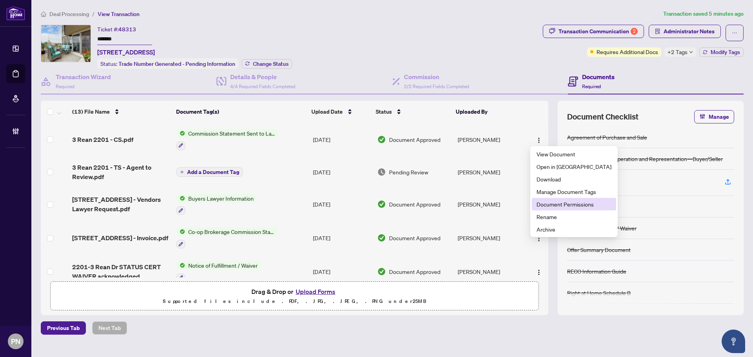
click at [552, 206] on span "Document Permissions" at bounding box center [573, 204] width 75 height 9
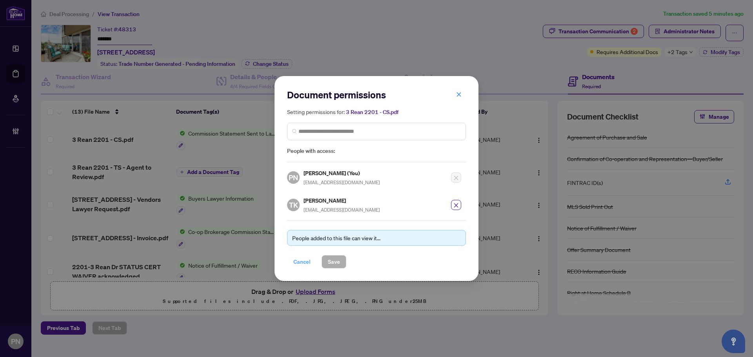
click at [298, 259] on span "Cancel" at bounding box center [301, 262] width 17 height 13
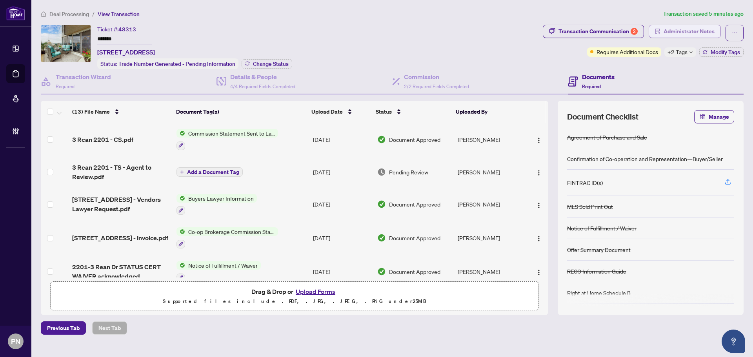
click at [687, 29] on span "Administrator Notes" at bounding box center [688, 31] width 51 height 13
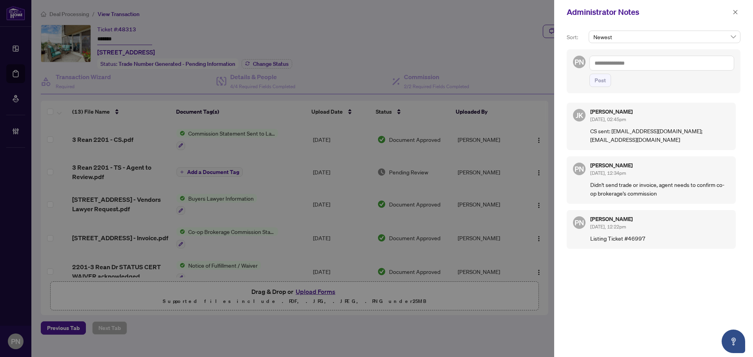
click at [688, 64] on textarea at bounding box center [661, 63] width 145 height 15
type textarea "**********"
click at [599, 80] on span "Post" at bounding box center [599, 80] width 11 height 13
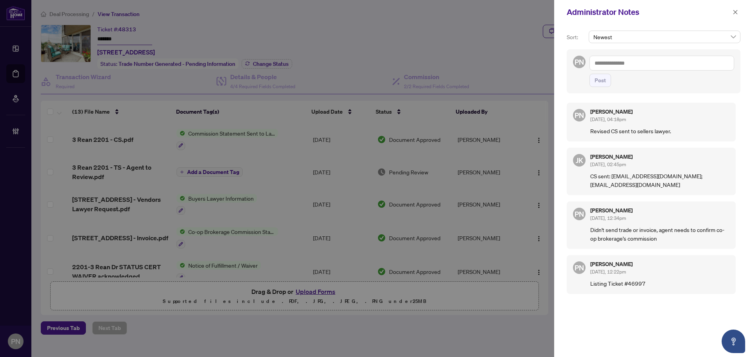
click at [661, 60] on textarea at bounding box center [661, 63] width 145 height 15
drag, startPoint x: 613, startPoint y: 62, endPoint x: 671, endPoint y: 62, distance: 57.6
click at [613, 62] on textarea "**********" at bounding box center [661, 63] width 145 height 15
type textarea "**********"
click at [600, 81] on span "Post" at bounding box center [599, 80] width 11 height 13
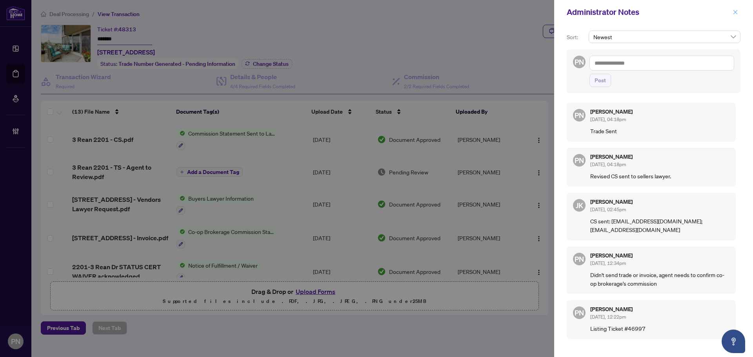
click at [736, 13] on icon "close" at bounding box center [734, 11] width 5 height 5
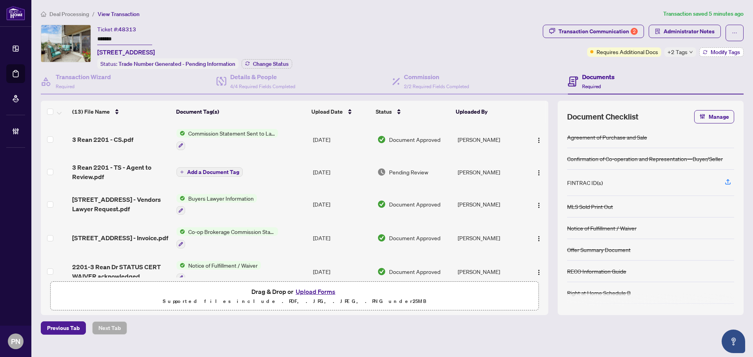
click at [723, 53] on span "Modify Tags" at bounding box center [724, 51] width 29 height 5
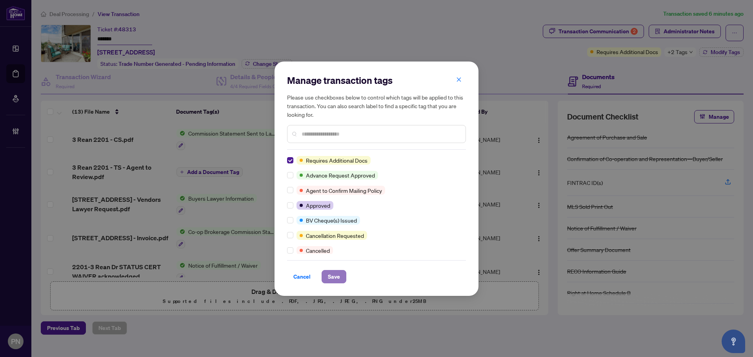
click at [331, 280] on span "Save" at bounding box center [334, 276] width 12 height 13
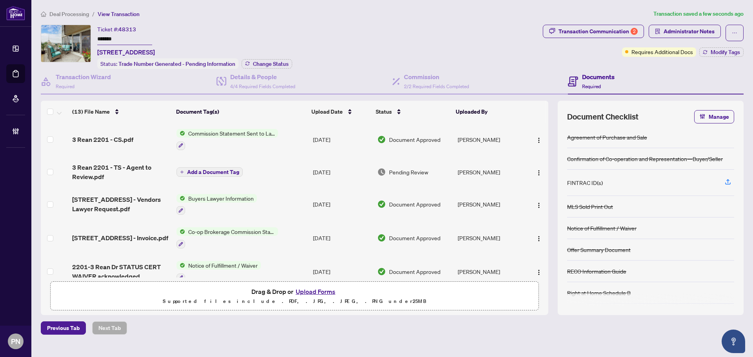
click at [247, 333] on div "Previous Tab Next Tab" at bounding box center [392, 327] width 702 height 13
click at [330, 175] on td "[DATE]" at bounding box center [342, 171] width 64 height 31
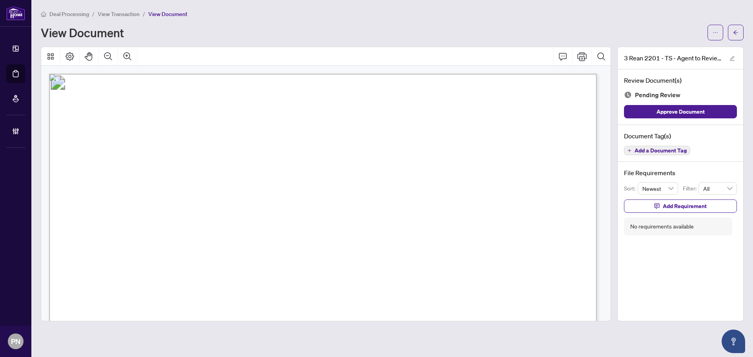
click at [126, 11] on span "View Transaction" at bounding box center [119, 14] width 42 height 7
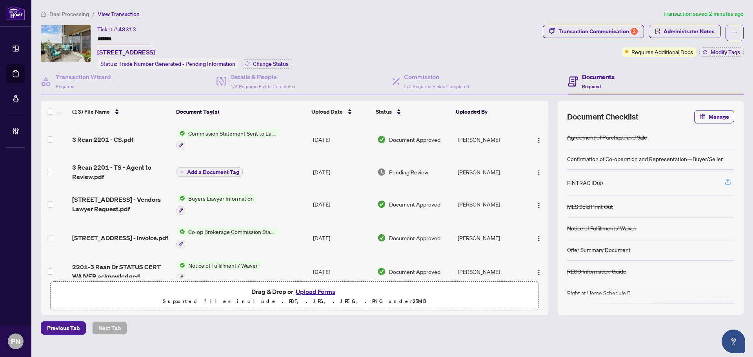
click at [263, 33] on div "Ticket #: 48313 ******* 2201-3 Rean Dr, Toronto, Ontario M2K 3C2, Canada Status…" at bounding box center [194, 47] width 195 height 44
click at [730, 31] on button "button" at bounding box center [734, 33] width 18 height 16
click at [695, 61] on span "Document Archive" at bounding box center [707, 62] width 60 height 9
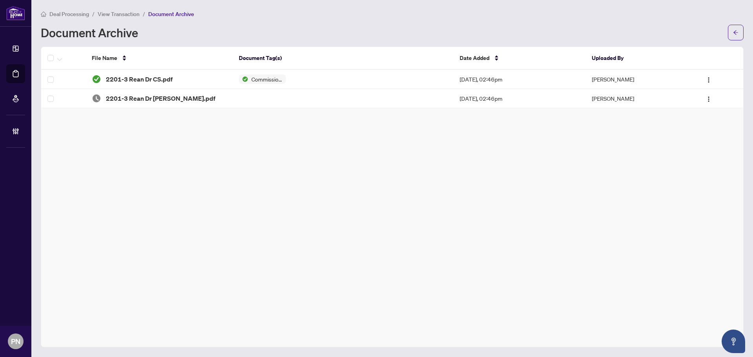
click at [116, 12] on span "View Transaction" at bounding box center [119, 14] width 42 height 7
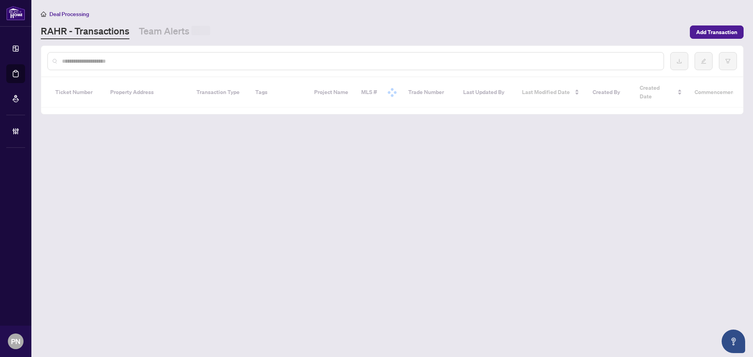
click at [160, 62] on input "text" at bounding box center [359, 61] width 595 height 9
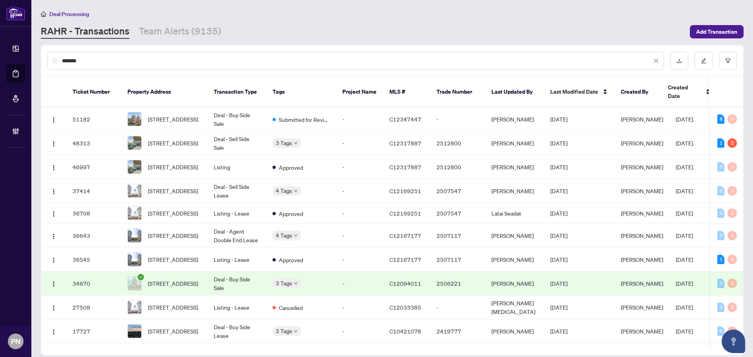
type input "******"
click at [112, 62] on input "******" at bounding box center [357, 60] width 590 height 9
click at [169, 57] on input "******" at bounding box center [357, 60] width 590 height 9
click at [239, 159] on td "Listing" at bounding box center [236, 167] width 59 height 24
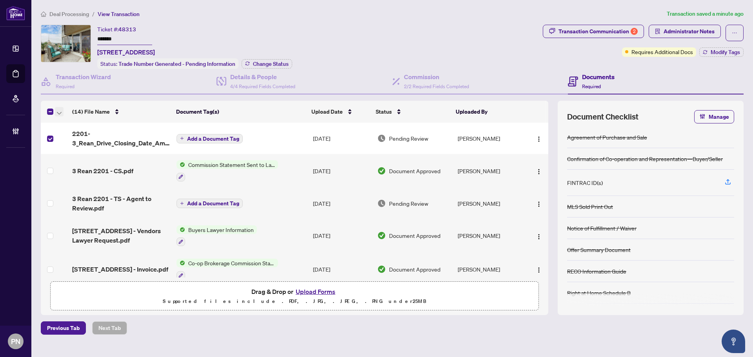
click at [61, 109] on span "button" at bounding box center [59, 111] width 5 height 9
click at [83, 125] on span "Open Selected in New Tab(s)" at bounding box center [96, 124] width 70 height 9
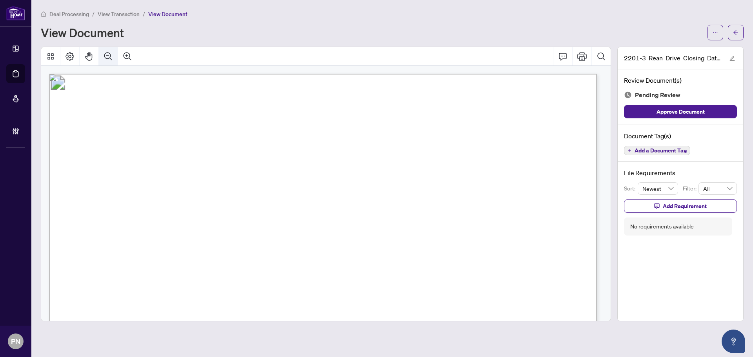
click at [112, 52] on icon "Zoom Out" at bounding box center [107, 56] width 9 height 9
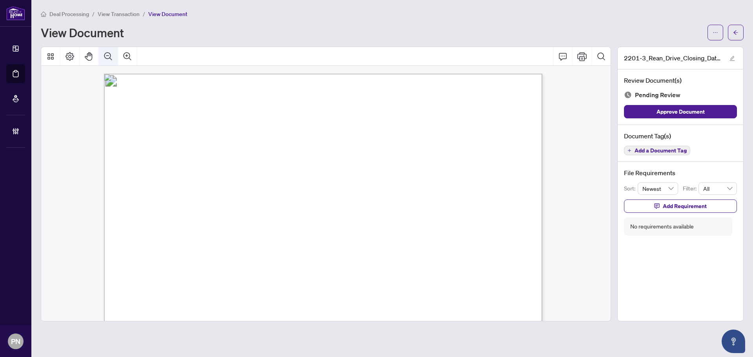
click at [112, 52] on icon "Zoom Out" at bounding box center [107, 56] width 9 height 9
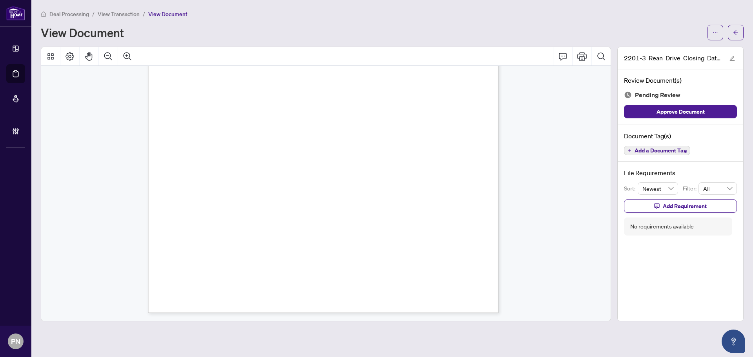
scroll to position [287, 0]
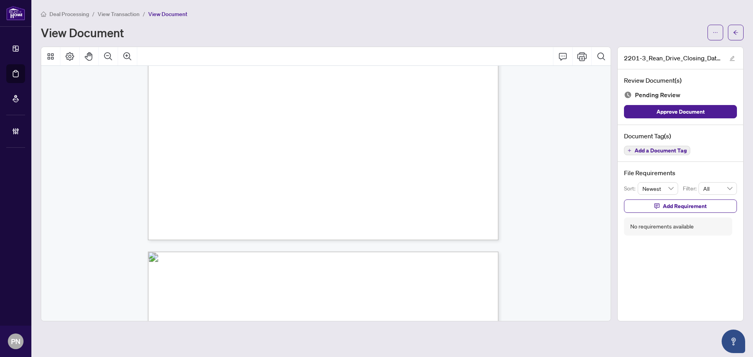
click at [643, 153] on span "Add a Document Tag" at bounding box center [660, 150] width 52 height 5
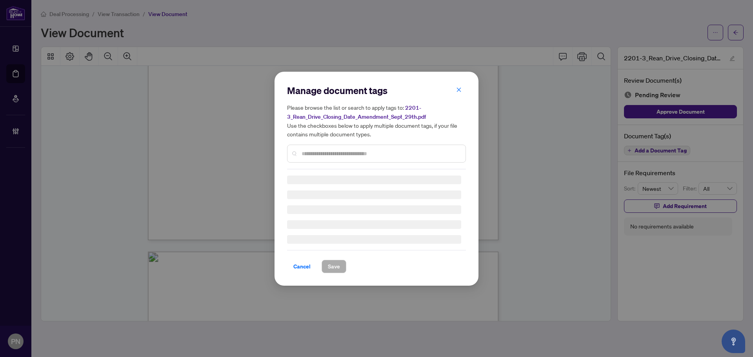
click at [366, 154] on input "text" at bounding box center [380, 153] width 158 height 9
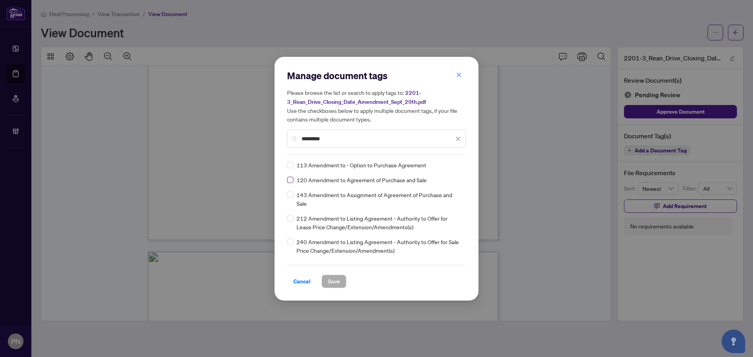
type input "*********"
click at [448, 163] on img at bounding box center [450, 165] width 8 height 8
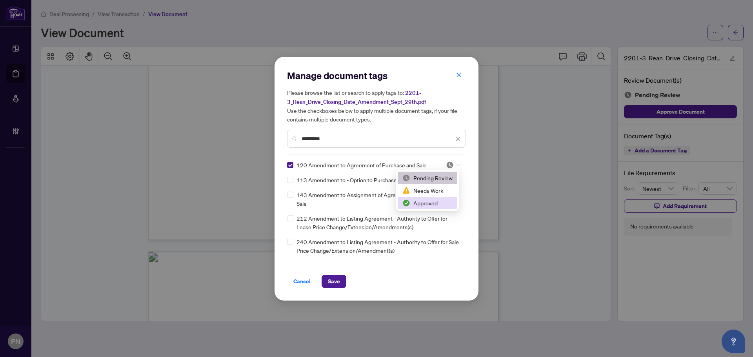
click at [427, 207] on div "Approved" at bounding box center [427, 203] width 50 height 9
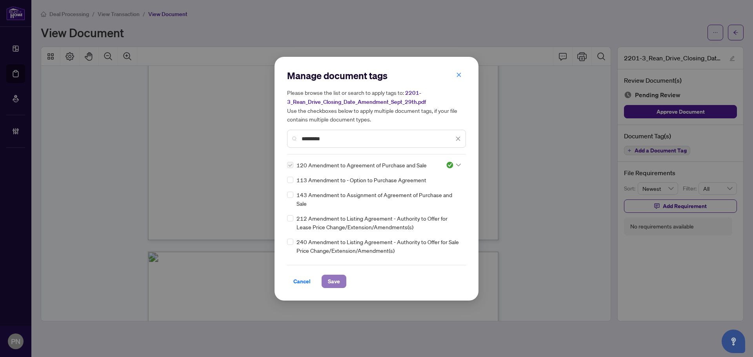
click at [339, 284] on span "Save" at bounding box center [334, 281] width 12 height 13
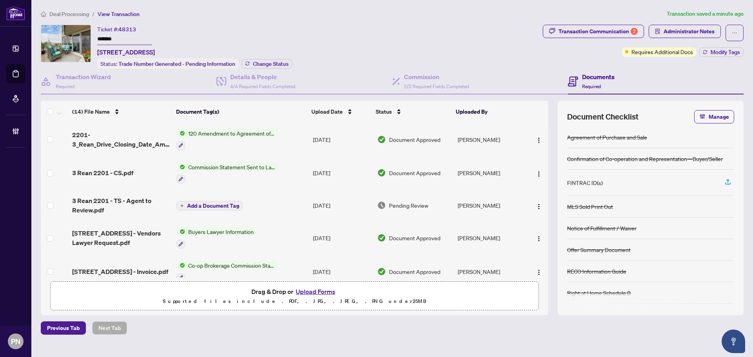
click at [253, 30] on div "Ticket #: 48313 ******* 2201-3 Rean Dr, Toronto, Ontario M2K 3C2, Canada Status…" at bounding box center [194, 47] width 195 height 44
click at [535, 173] on img "button" at bounding box center [538, 174] width 6 height 6
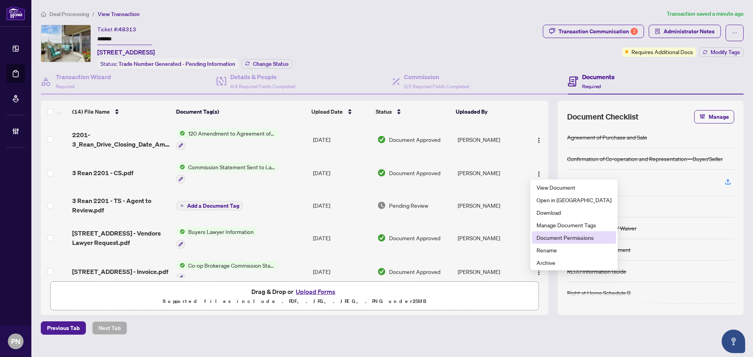
click at [556, 237] on span "Document Permissions" at bounding box center [573, 237] width 75 height 9
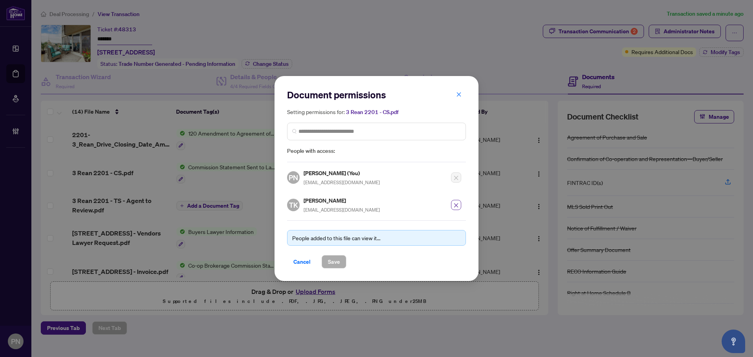
click at [452, 204] on button "button" at bounding box center [456, 205] width 10 height 10
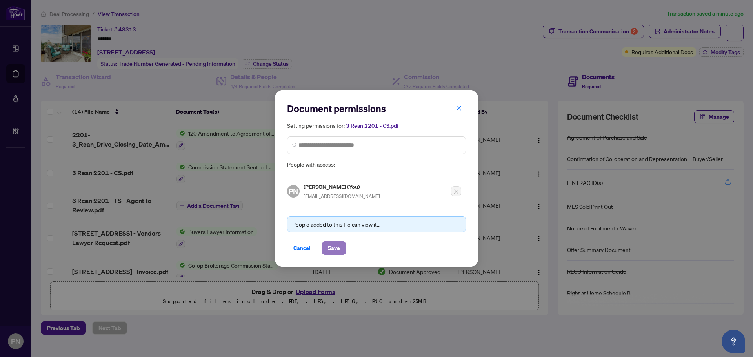
click at [339, 246] on span "Save" at bounding box center [334, 248] width 12 height 13
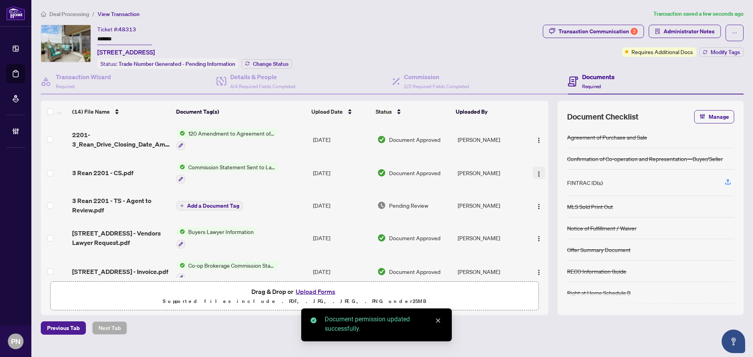
click at [532, 170] on button "button" at bounding box center [538, 173] width 13 height 13
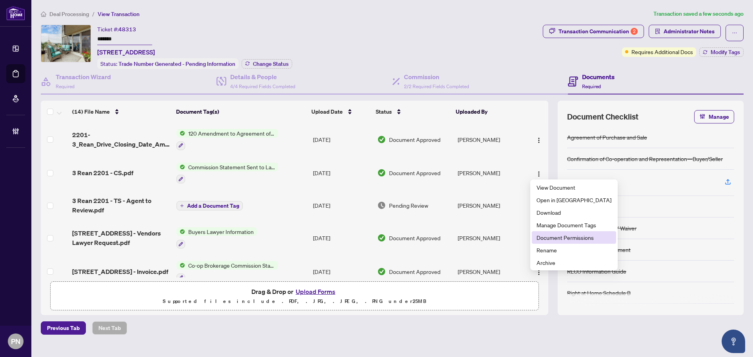
click at [565, 238] on span "Document Permissions" at bounding box center [573, 237] width 75 height 9
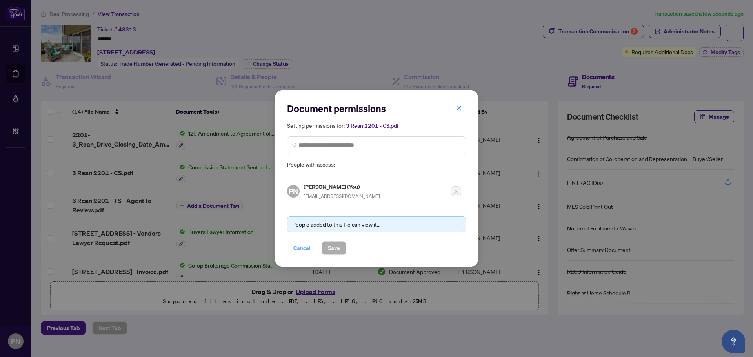
click at [301, 246] on span "Cancel" at bounding box center [301, 248] width 17 height 13
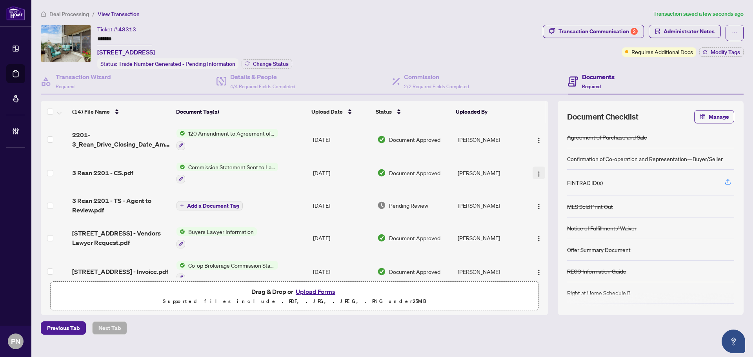
click at [532, 172] on button "button" at bounding box center [538, 173] width 13 height 13
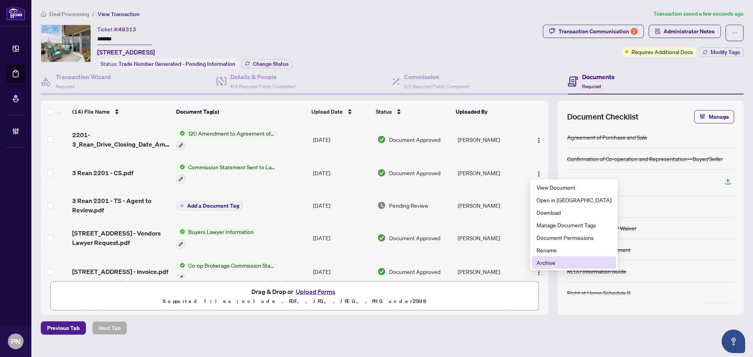
click at [541, 263] on span "Archive" at bounding box center [573, 262] width 75 height 9
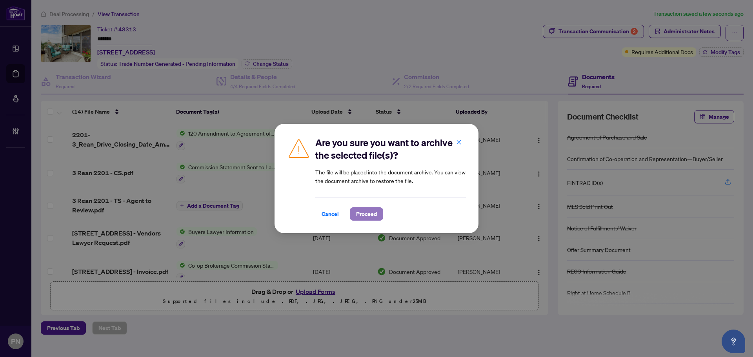
click at [357, 212] on span "Proceed" at bounding box center [366, 214] width 21 height 13
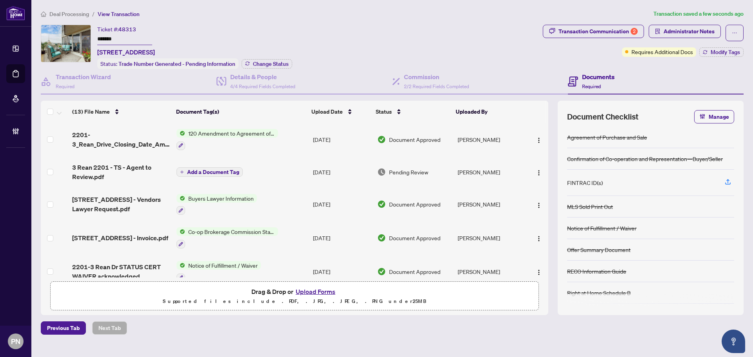
click at [528, 171] on div at bounding box center [536, 172] width 16 height 13
click at [535, 168] on span "button" at bounding box center [538, 172] width 6 height 9
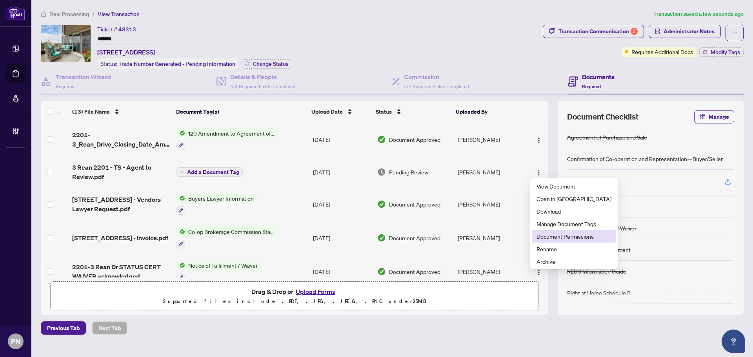
click at [578, 233] on span "Document Permissions" at bounding box center [573, 236] width 75 height 9
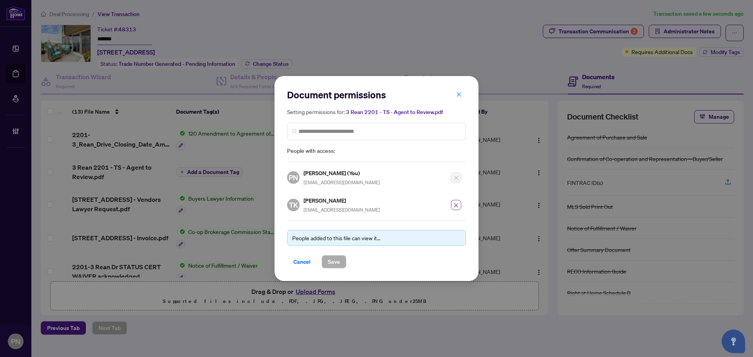
click at [452, 203] on button "button" at bounding box center [456, 205] width 10 height 10
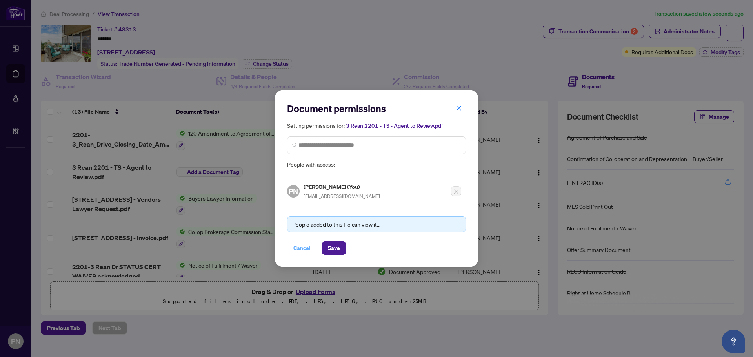
click at [302, 247] on span "Cancel" at bounding box center [301, 248] width 17 height 13
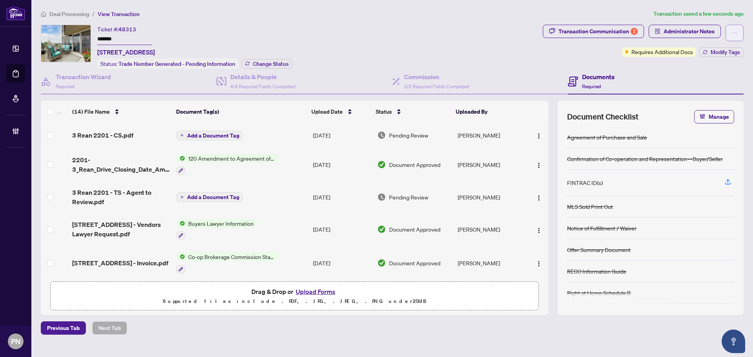
click at [728, 28] on button "button" at bounding box center [734, 33] width 18 height 16
click at [724, 52] on span "Transaction Permissions" at bounding box center [707, 50] width 60 height 9
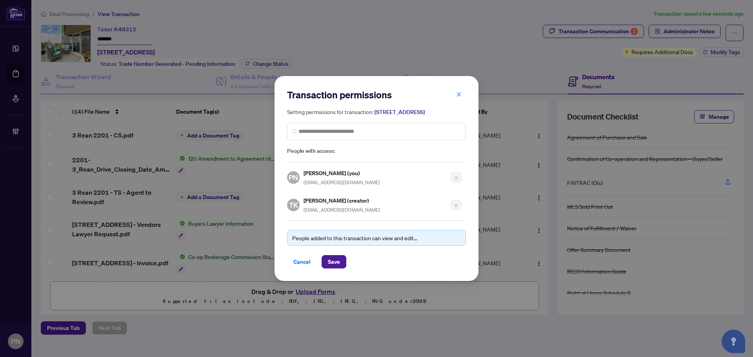
click at [327, 214] on div "Tony Kurec (creator) tonykurec@gmail.com" at bounding box center [341, 205] width 76 height 18
copy div "tonykurec@gmail.com"
click at [298, 265] on span "Cancel" at bounding box center [301, 262] width 17 height 13
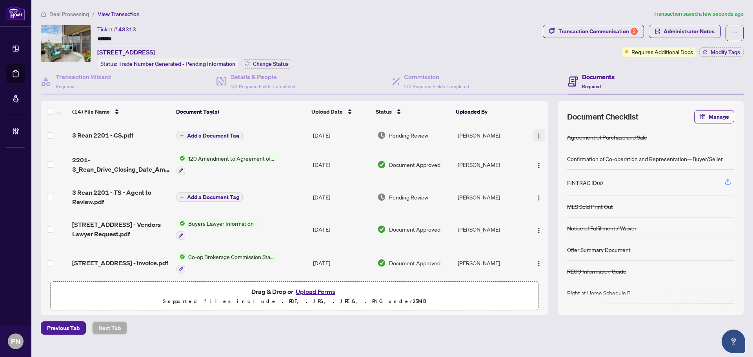
click at [535, 133] on img "button" at bounding box center [538, 136] width 6 height 6
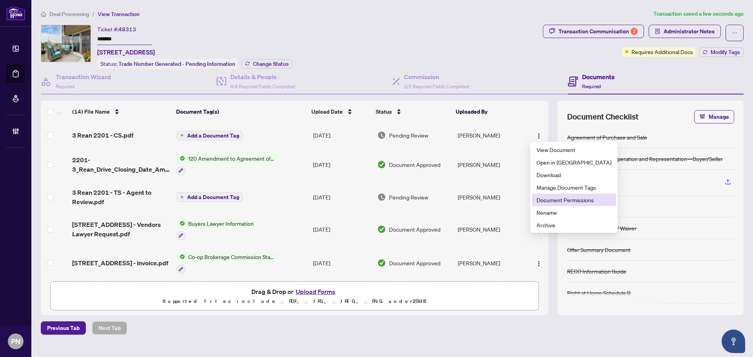
click at [548, 205] on li "Document Permissions" at bounding box center [574, 200] width 84 height 13
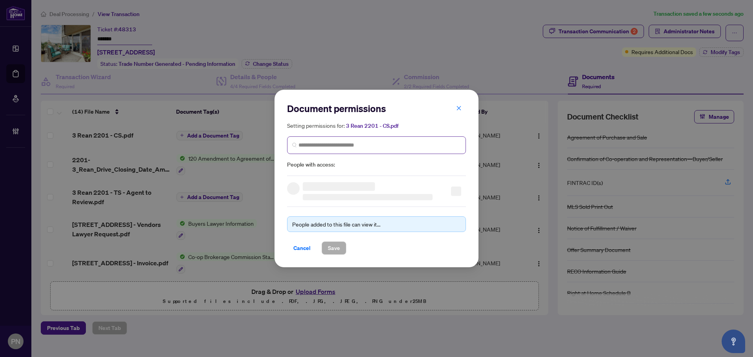
click at [348, 150] on span at bounding box center [376, 145] width 179 height 18
paste input "**********"
type input "**********"
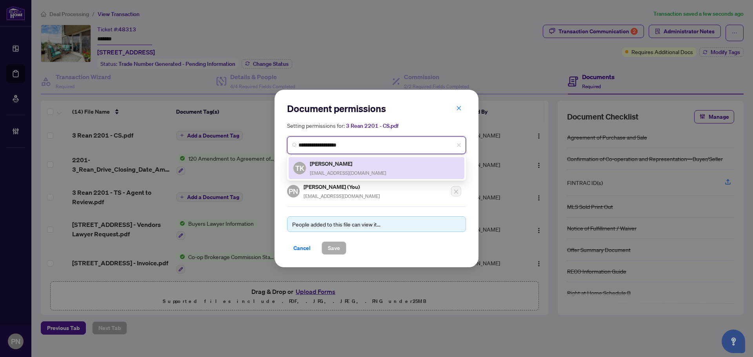
click at [355, 165] on h5 "[PERSON_NAME]" at bounding box center [348, 163] width 76 height 9
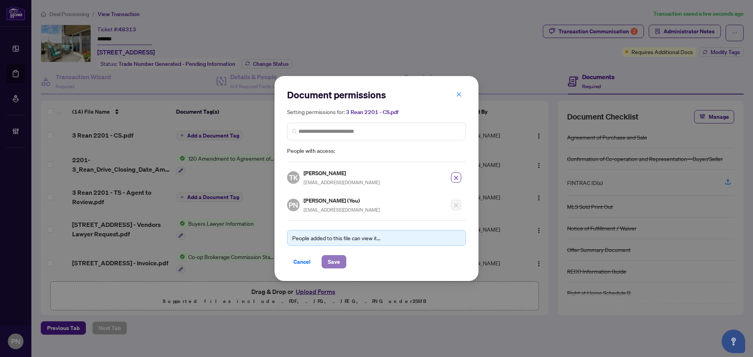
click at [331, 261] on span "Save" at bounding box center [334, 262] width 12 height 13
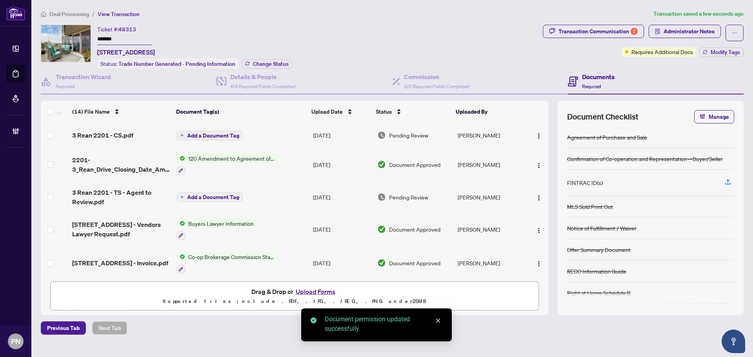
click at [223, 134] on span "Add a Document Tag" at bounding box center [213, 135] width 52 height 5
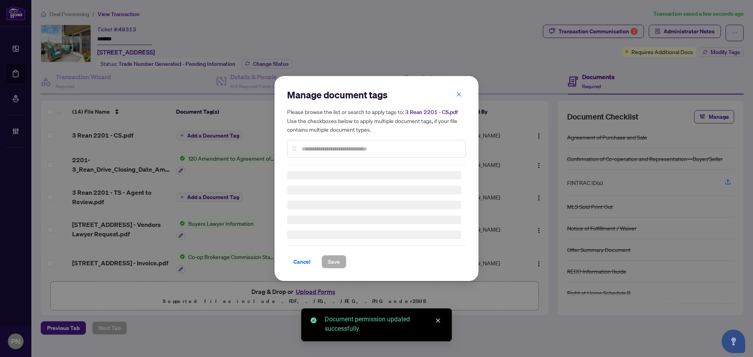
click at [376, 151] on input "text" at bounding box center [380, 149] width 158 height 9
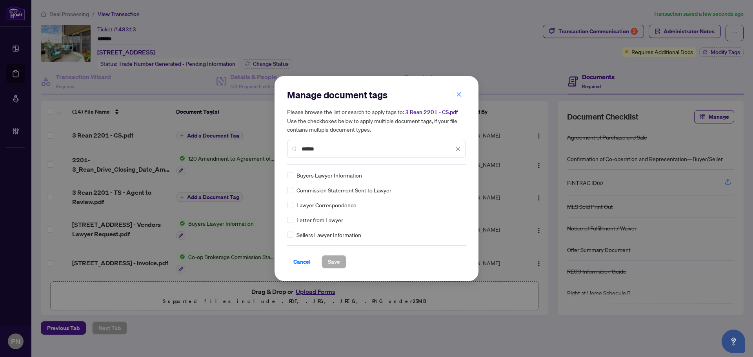
type input "******"
click at [456, 174] on icon at bounding box center [458, 175] width 5 height 3
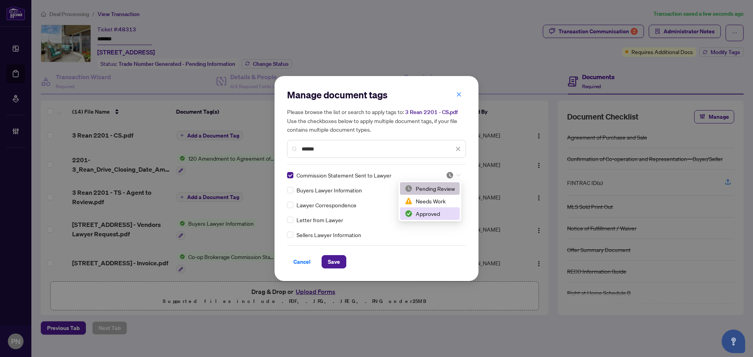
click at [431, 213] on div "Approved" at bounding box center [430, 213] width 50 height 9
click at [330, 265] on span "Save" at bounding box center [334, 262] width 12 height 13
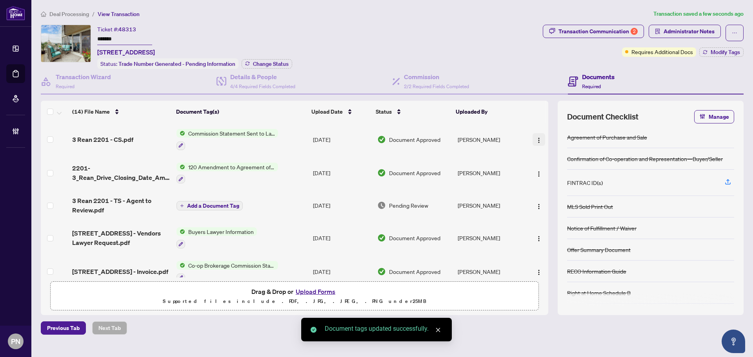
click at [539, 139] on img "button" at bounding box center [538, 140] width 6 height 6
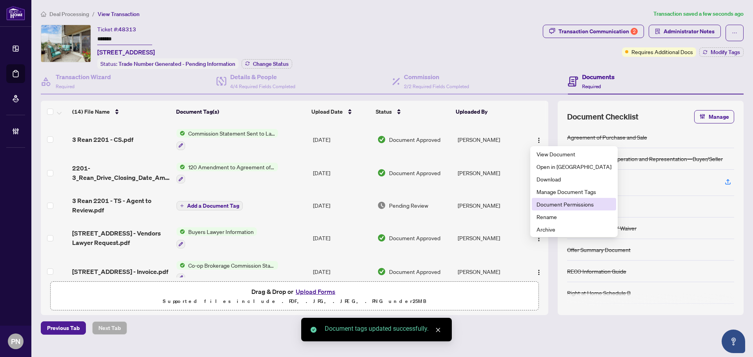
click at [553, 204] on span "Document Permissions" at bounding box center [573, 204] width 75 height 9
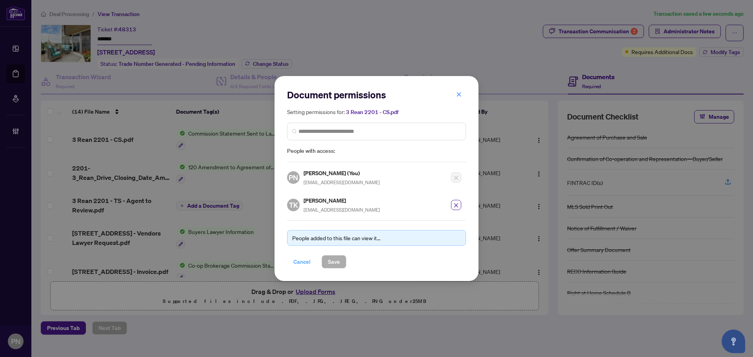
click at [298, 262] on span "Cancel" at bounding box center [301, 262] width 17 height 13
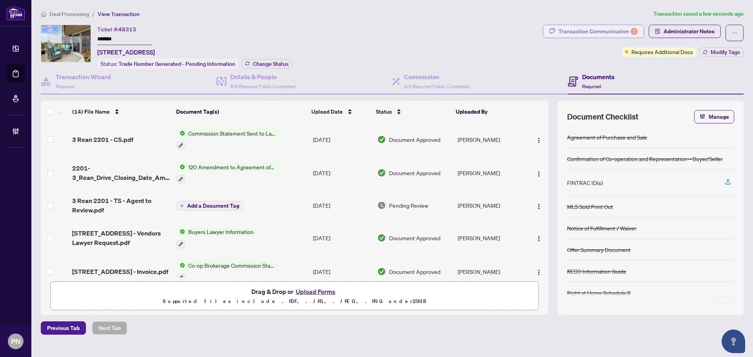
click at [610, 35] on div "Transaction Communication 2" at bounding box center [597, 31] width 79 height 13
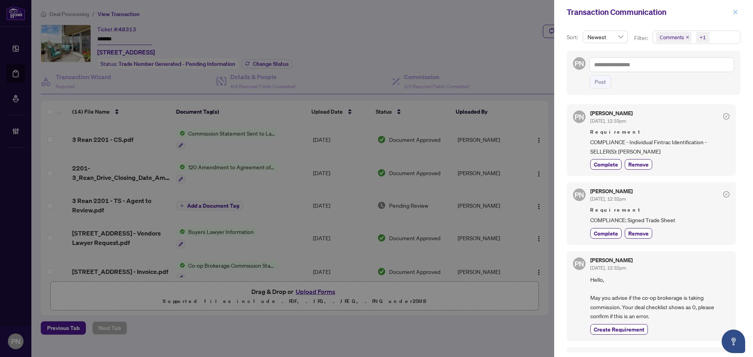
click at [733, 12] on icon "close" at bounding box center [734, 11] width 5 height 5
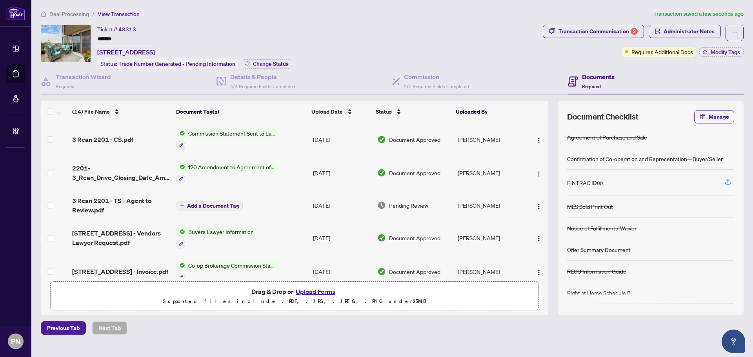
drag, startPoint x: 535, startPoint y: 203, endPoint x: 567, endPoint y: 211, distance: 32.2
click at [535, 203] on img "button" at bounding box center [538, 206] width 6 height 6
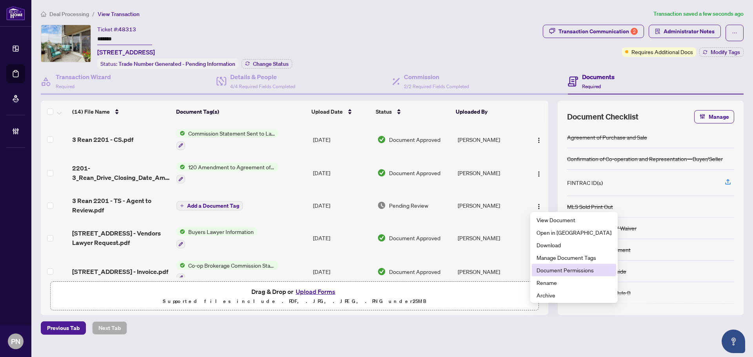
click at [554, 271] on span "Document Permissions" at bounding box center [573, 270] width 75 height 9
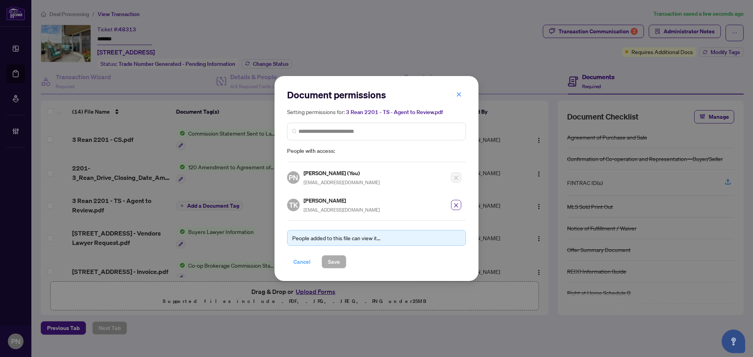
click at [312, 262] on button "Cancel" at bounding box center [302, 261] width 30 height 13
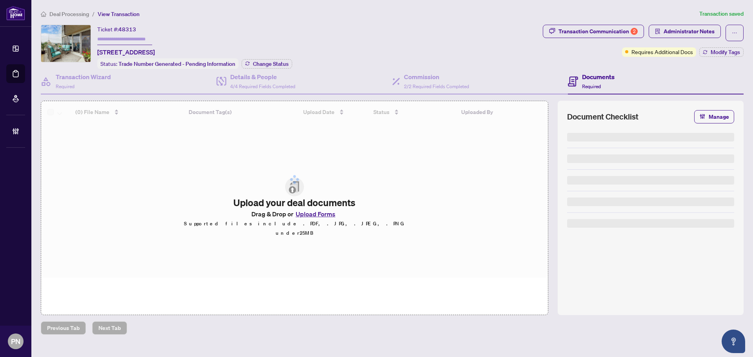
type input "*******"
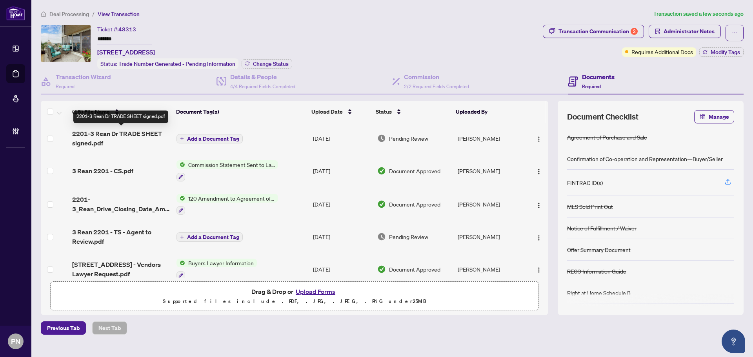
click at [129, 136] on span "2201-3 Rean Dr TRADE SHEET signed.pdf" at bounding box center [121, 138] width 98 height 19
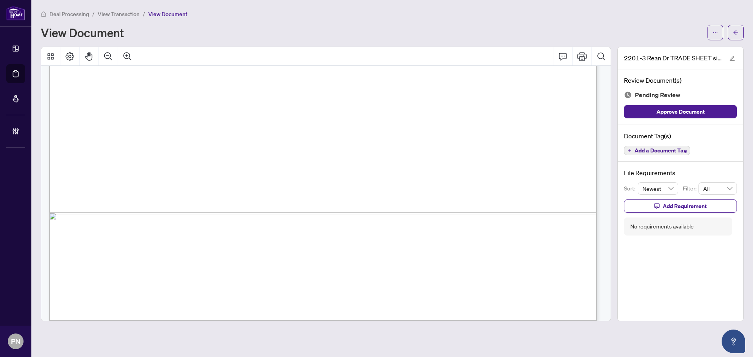
scroll to position [469, 0]
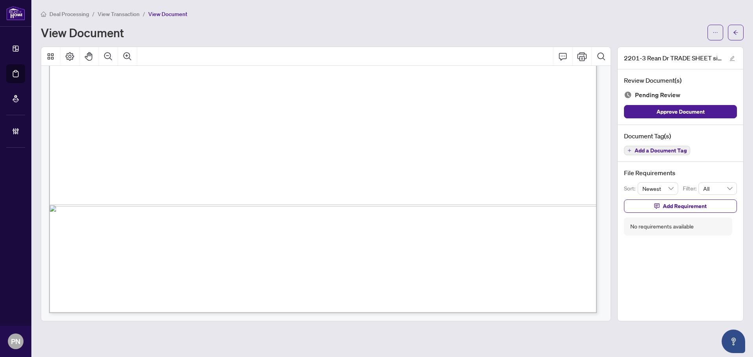
click at [676, 146] on button "Add a Document Tag" at bounding box center [657, 150] width 66 height 9
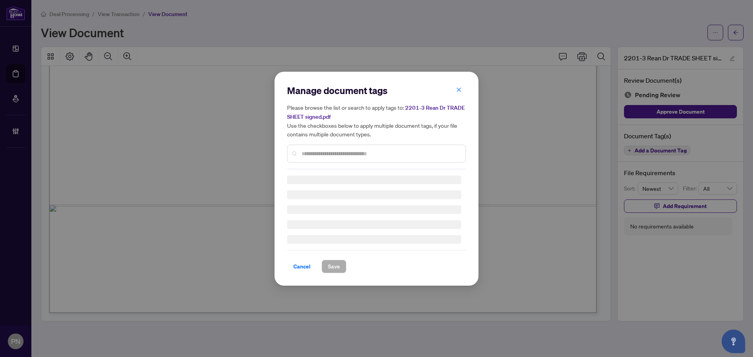
click at [419, 149] on div "Manage document tags Please browse the list or search to apply tags to: 2201-3 …" at bounding box center [376, 126] width 179 height 85
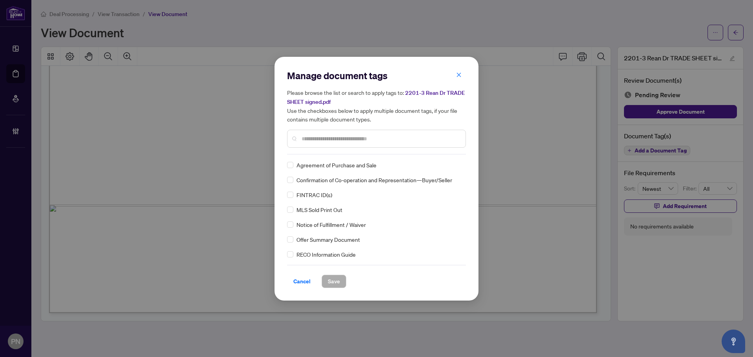
click at [408, 139] on input "text" at bounding box center [380, 138] width 158 height 9
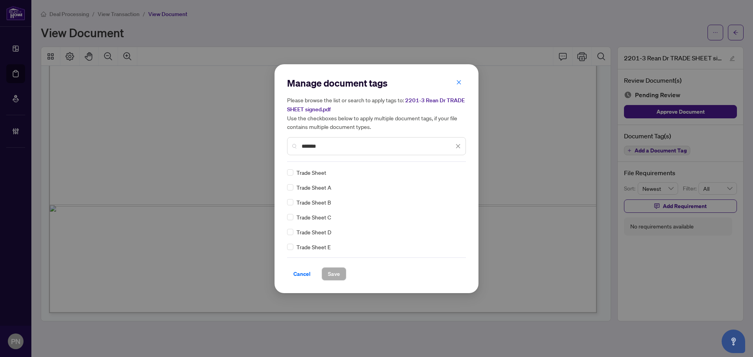
type input "*******"
click at [456, 174] on div at bounding box center [453, 173] width 15 height 8
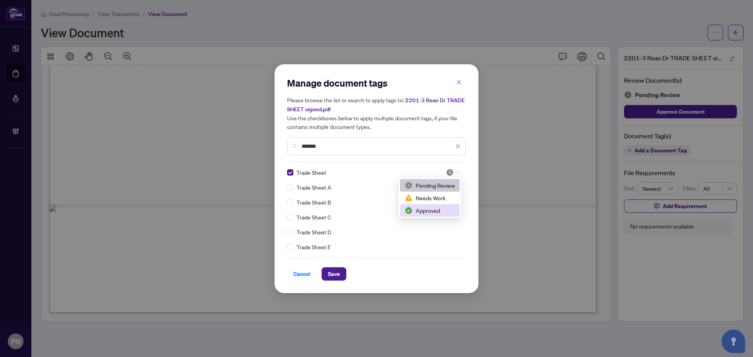
click at [434, 212] on div "Approved" at bounding box center [430, 210] width 50 height 9
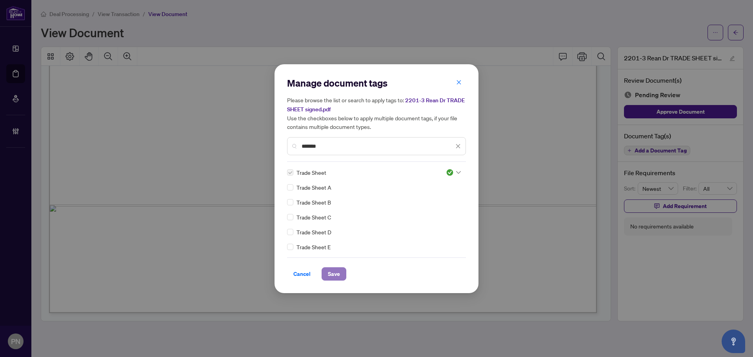
click at [331, 276] on span "Save" at bounding box center [334, 274] width 12 height 13
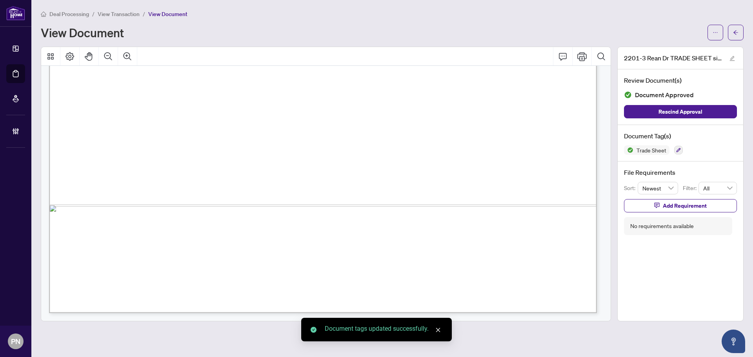
click at [133, 17] on span "View Transaction" at bounding box center [119, 14] width 42 height 7
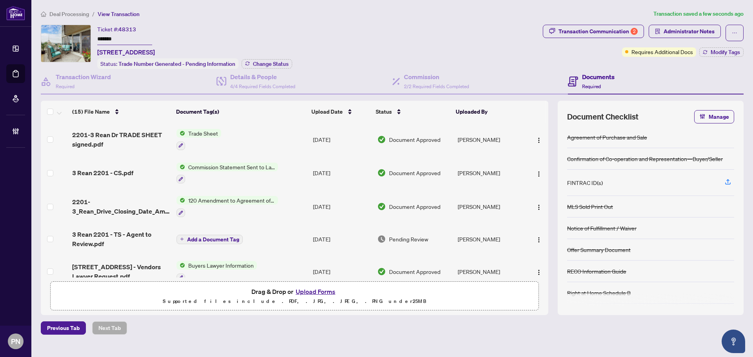
click at [619, 20] on div "Deal Processing / View Transaction Transaction saved a few seconds ago Ticket #…" at bounding box center [392, 171] width 709 height 325
click at [614, 31] on div "Transaction Communication 2" at bounding box center [597, 31] width 79 height 13
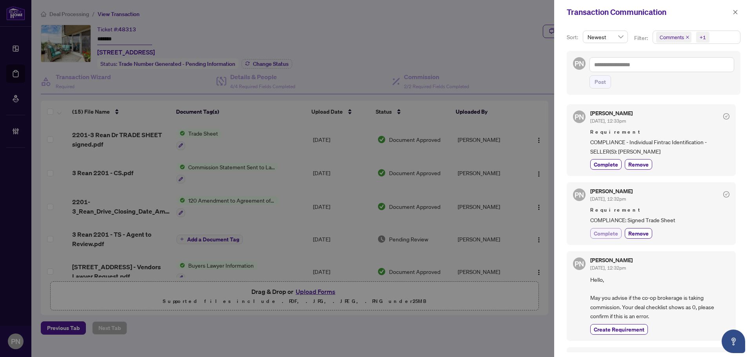
drag, startPoint x: 622, startPoint y: 232, endPoint x: 618, endPoint y: 233, distance: 4.1
click at [619, 233] on div "Complete Remove" at bounding box center [659, 233] width 139 height 11
click at [618, 233] on button "Complete" at bounding box center [605, 233] width 31 height 11
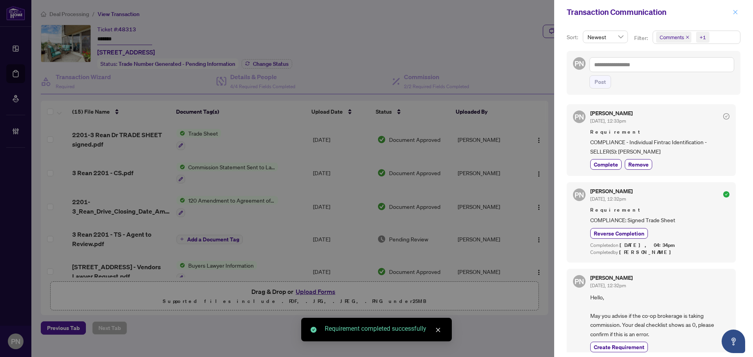
click at [735, 11] on icon "close" at bounding box center [734, 11] width 5 height 5
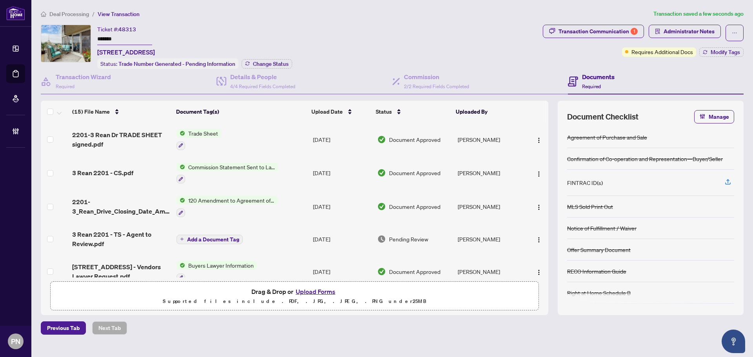
click at [623, 33] on div "Transaction Communication 1" at bounding box center [597, 31] width 79 height 13
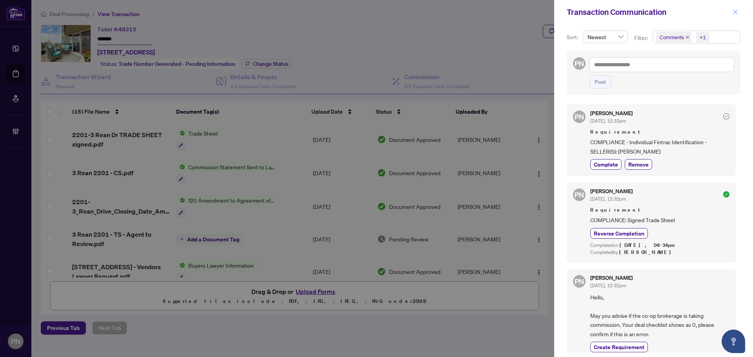
click at [737, 15] on icon "close" at bounding box center [734, 11] width 5 height 5
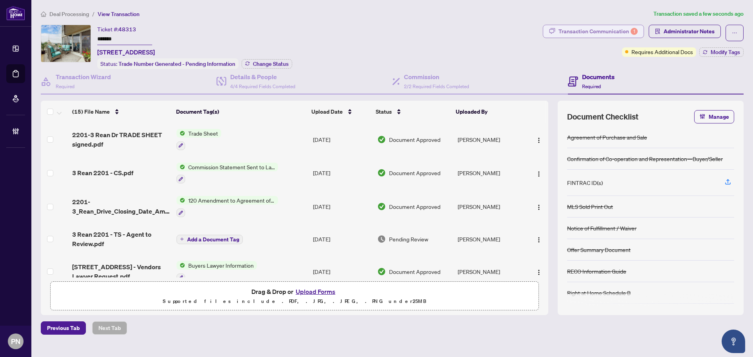
click at [610, 27] on div "Transaction Communication 1" at bounding box center [597, 31] width 79 height 13
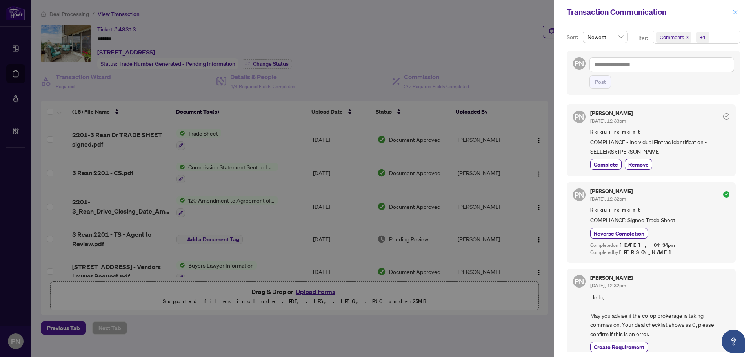
click at [735, 10] on icon "close" at bounding box center [734, 11] width 5 height 5
